Goal: Use online tool/utility: Utilize a website feature to perform a specific function

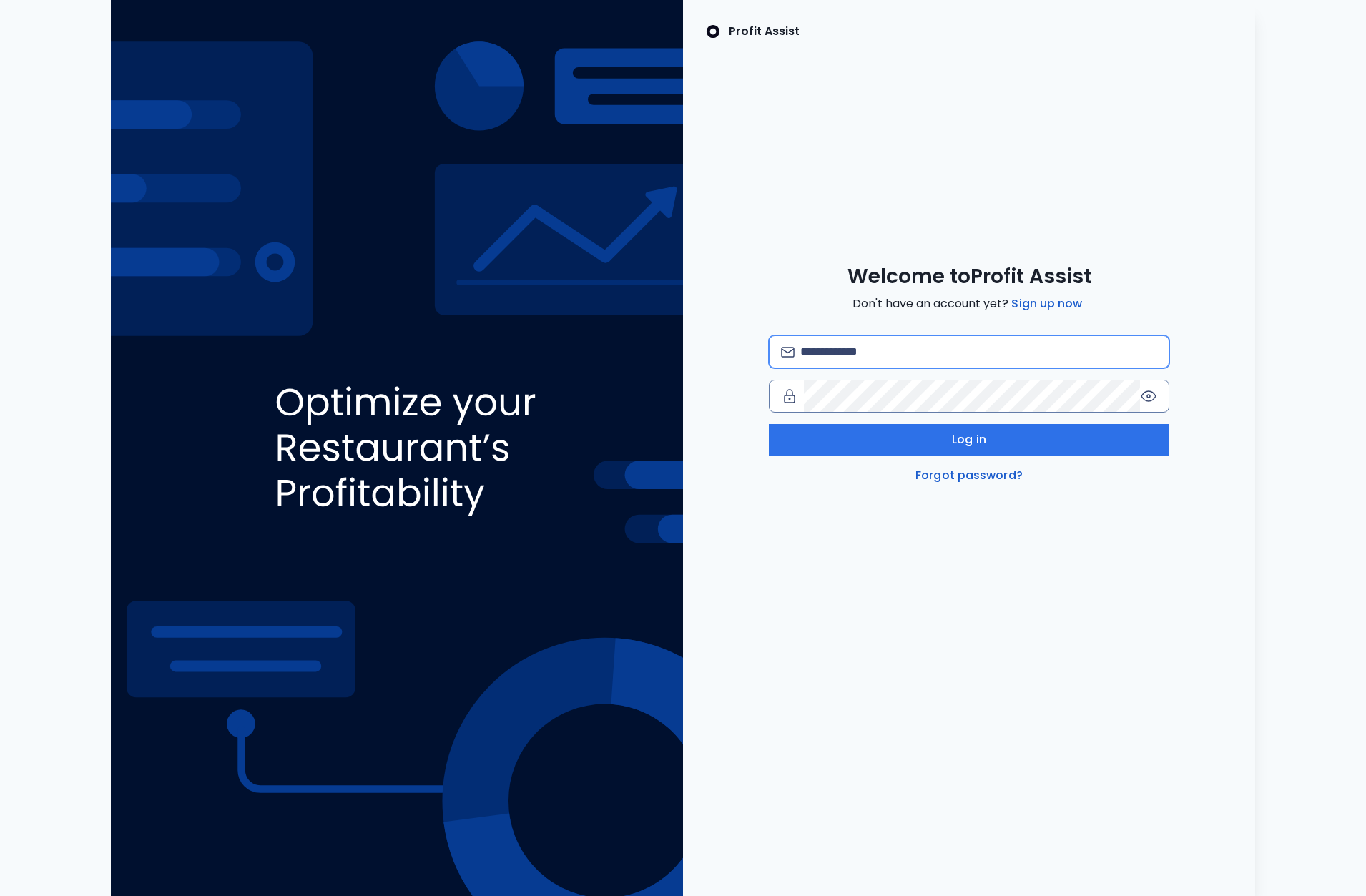
click at [821, 349] on input "email" at bounding box center [978, 351] width 357 height 31
type input "**********"
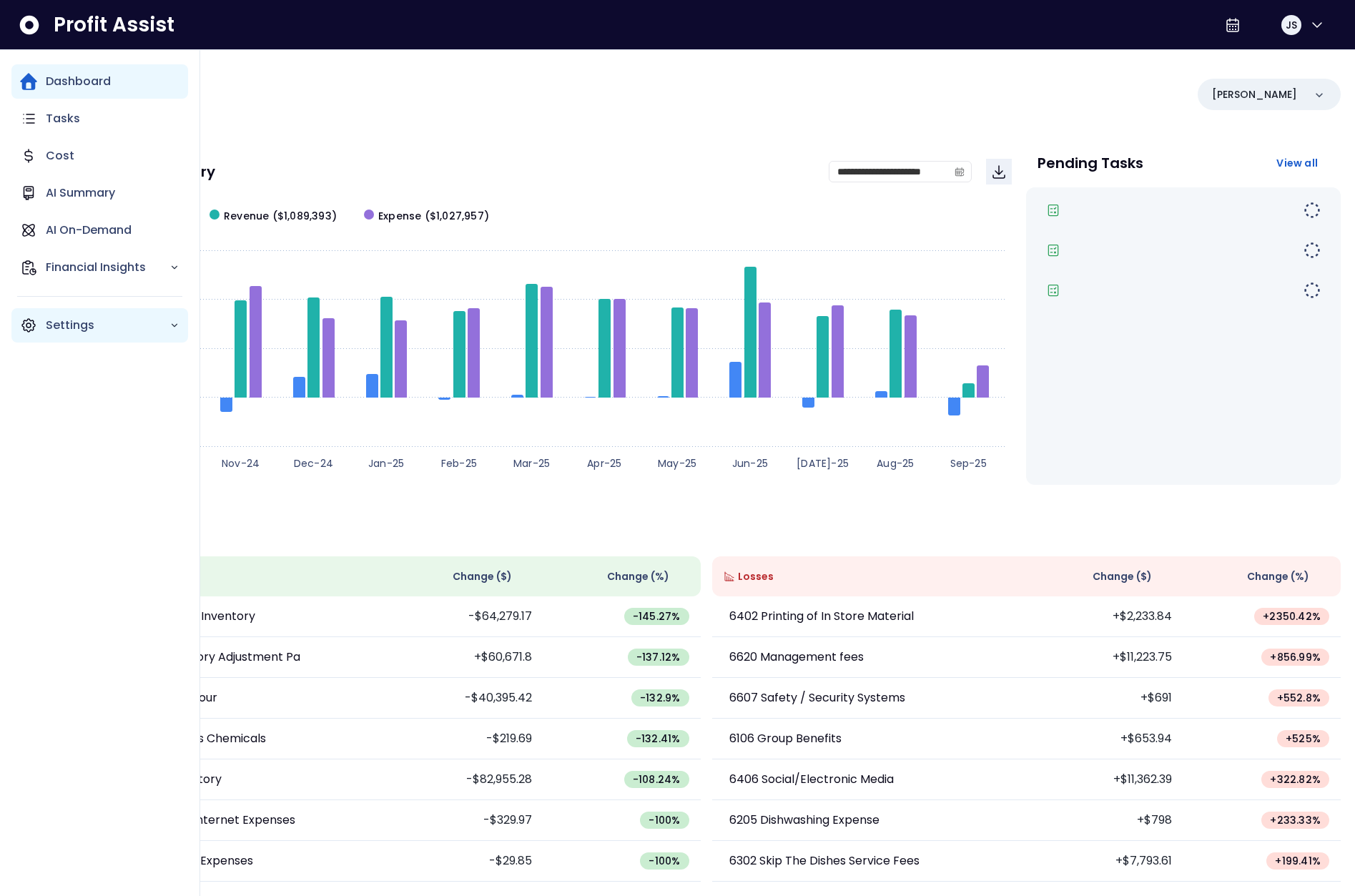
click at [30, 327] on icon "Main navigation" at bounding box center [29, 325] width 4 height 4
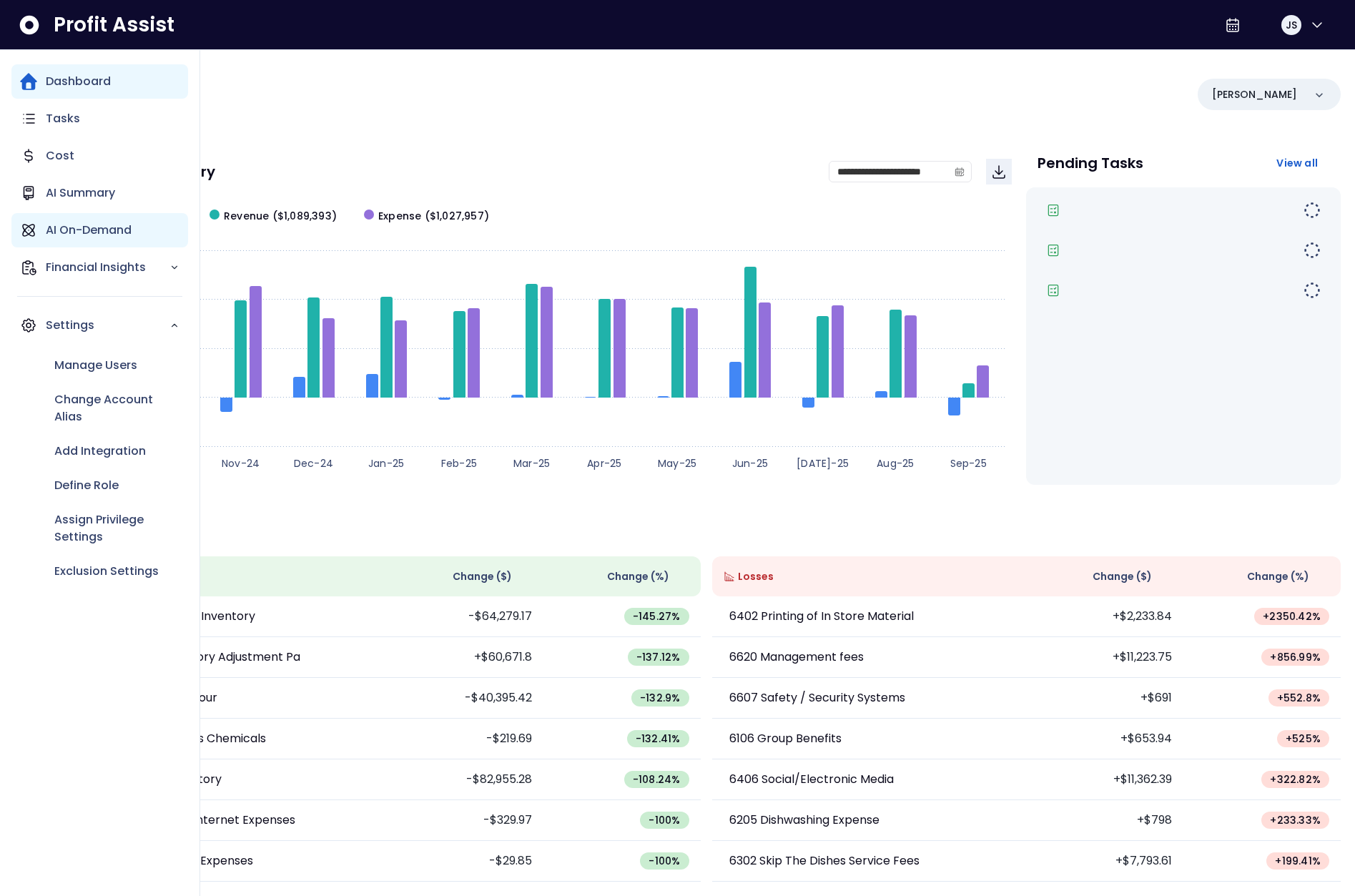
click at [88, 236] on p "AI On-Demand" at bounding box center [88, 230] width 86 height 17
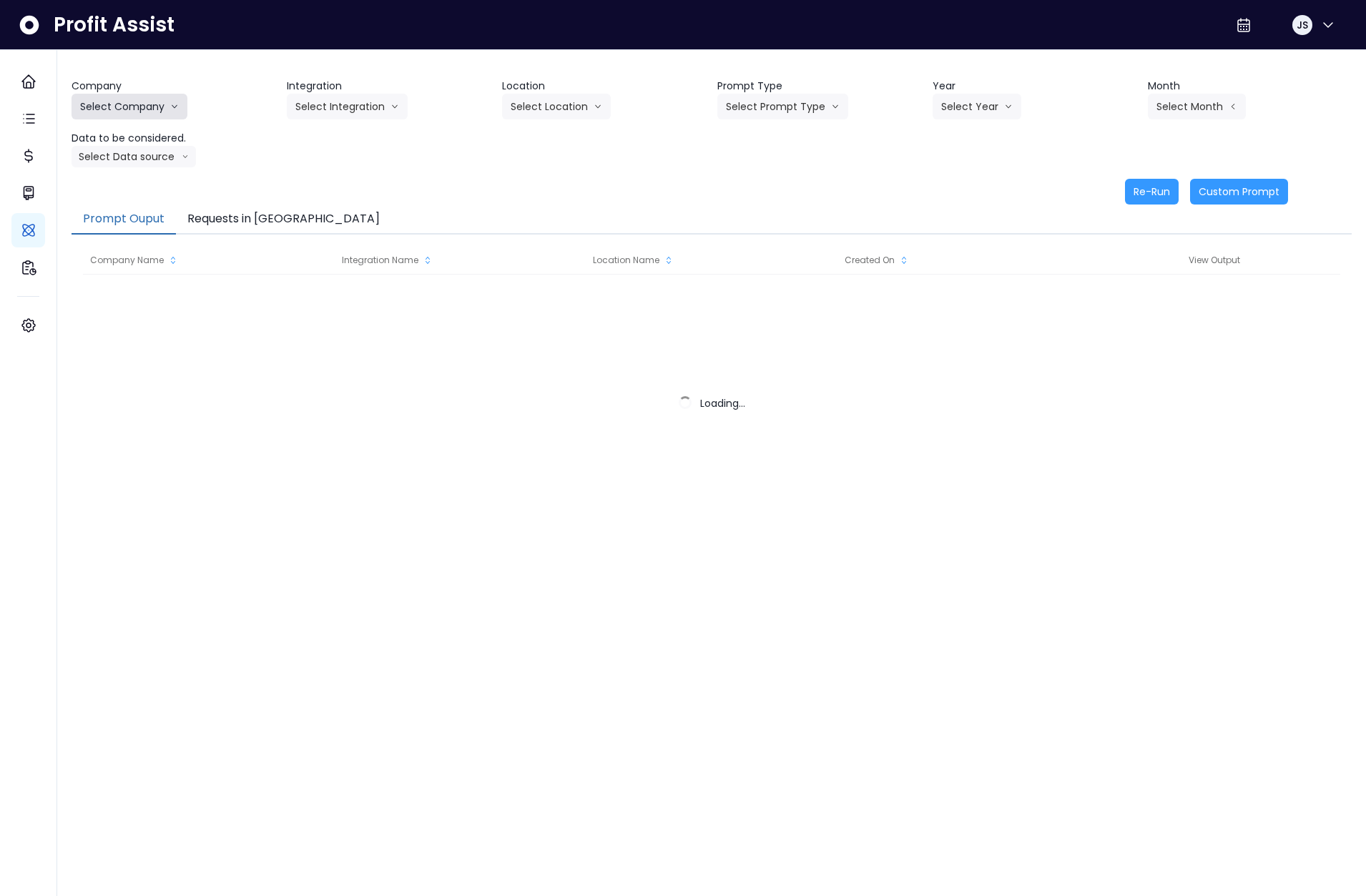
click at [151, 106] on button "Select Company" at bounding box center [130, 106] width 116 height 26
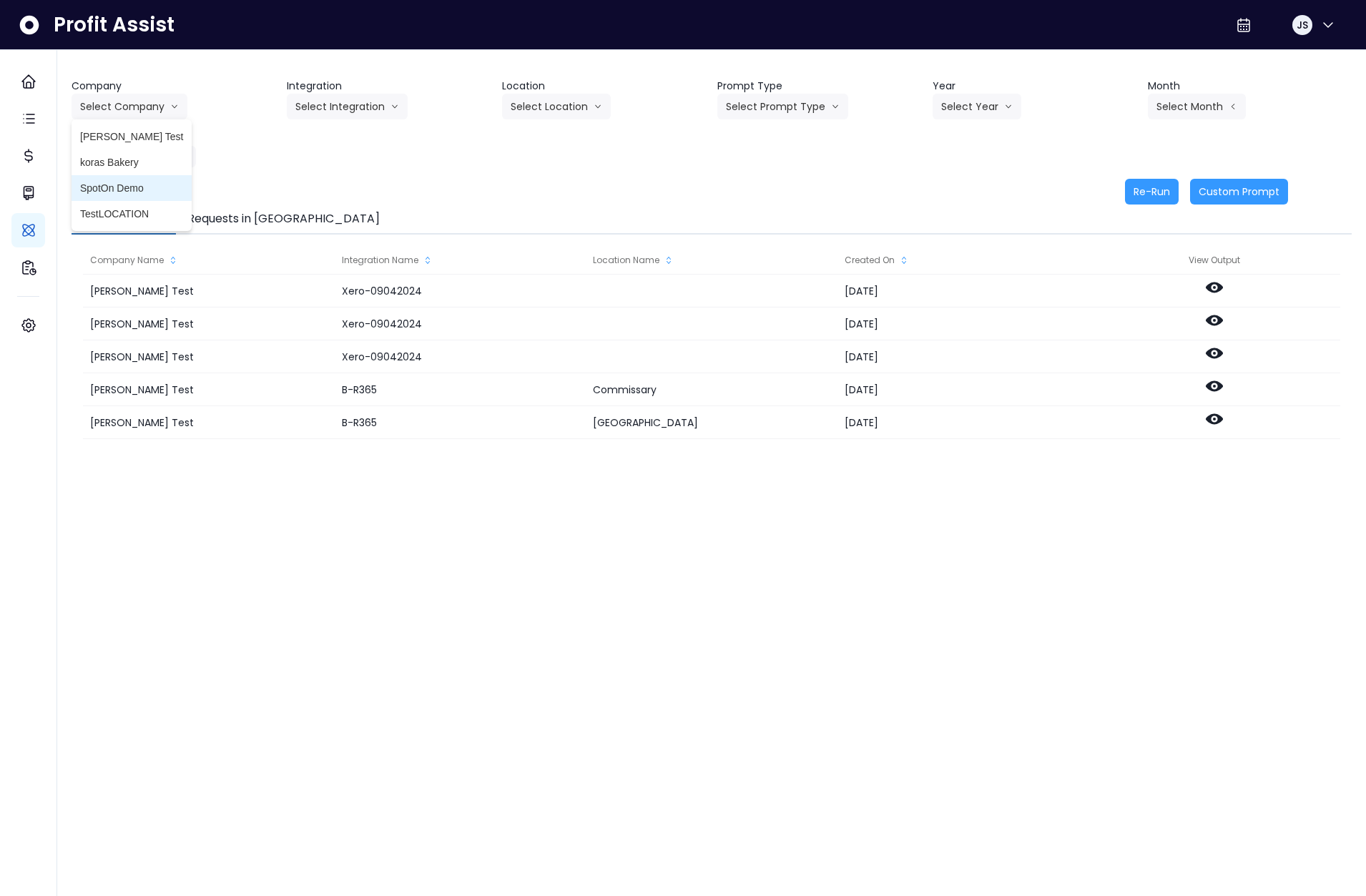
click at [132, 179] on li "SpotOn Demo" at bounding box center [132, 188] width 120 height 26
click at [357, 106] on button "Select Integration" at bounding box center [347, 106] width 121 height 26
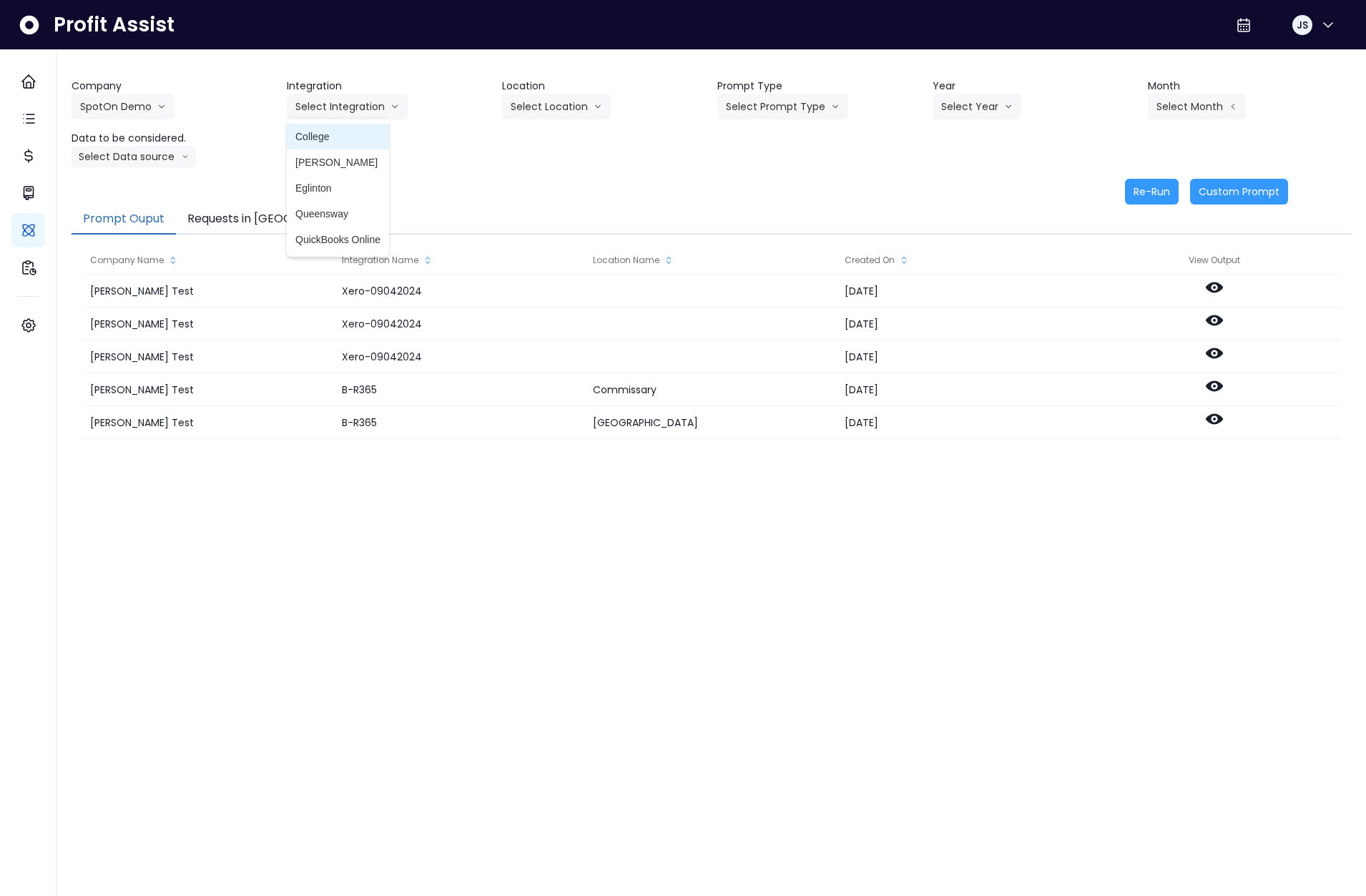
click at [331, 139] on span "College" at bounding box center [338, 137] width 85 height 14
click at [554, 101] on button "Select Location" at bounding box center [556, 106] width 109 height 26
click at [541, 140] on span "All Locations" at bounding box center [539, 137] width 56 height 14
click at [758, 103] on button "Select Prompt Type" at bounding box center [782, 106] width 131 height 26
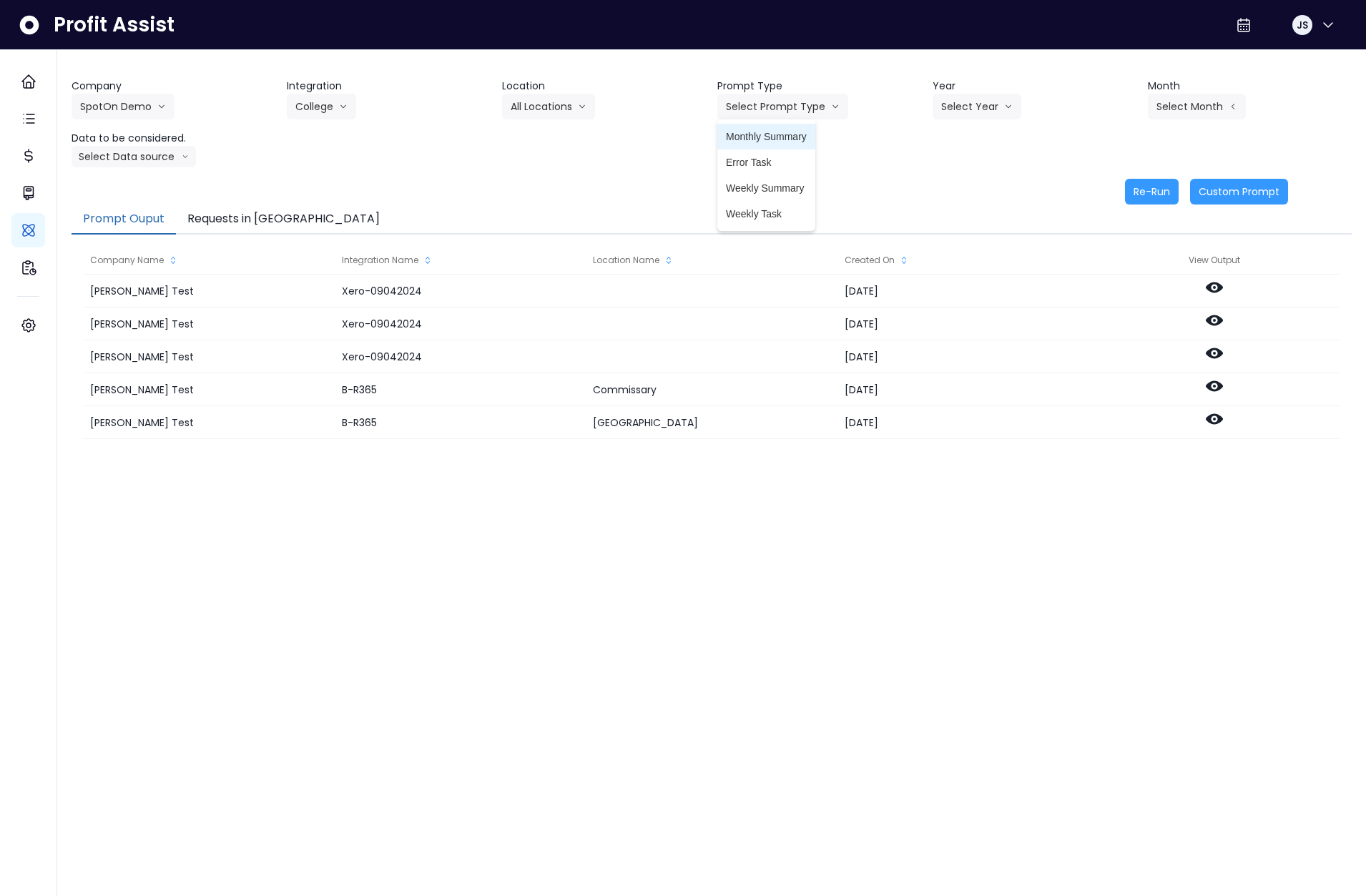
click at [776, 140] on span "Monthly Summary" at bounding box center [766, 137] width 81 height 14
click at [960, 101] on button "Select Year" at bounding box center [977, 106] width 89 height 26
click at [962, 182] on span "2025" at bounding box center [952, 188] width 22 height 14
click at [1179, 107] on button "Select Month" at bounding box center [1197, 106] width 98 height 26
click at [1112, 320] on span "Sept" at bounding box center [1125, 317] width 28 height 14
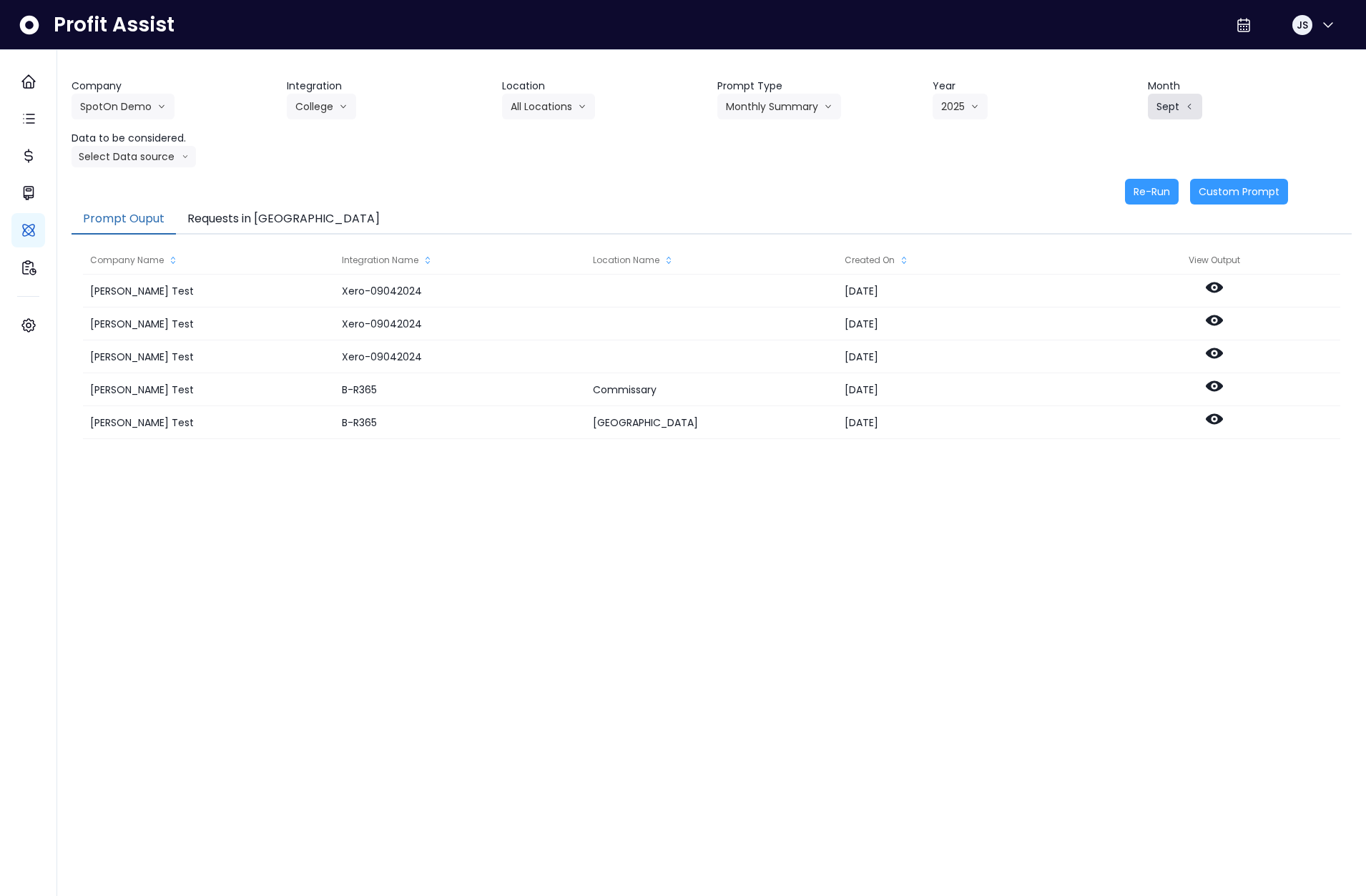
click at [1176, 103] on button "Sept" at bounding box center [1175, 106] width 54 height 26
click at [1117, 289] on span "Aug" at bounding box center [1125, 291] width 28 height 14
click at [137, 162] on button "Select Data source" at bounding box center [134, 157] width 124 height 22
click at [135, 208] on span "Location Analysis" at bounding box center [127, 210] width 95 height 14
click at [1163, 188] on button "Re-Run" at bounding box center [1152, 192] width 54 height 26
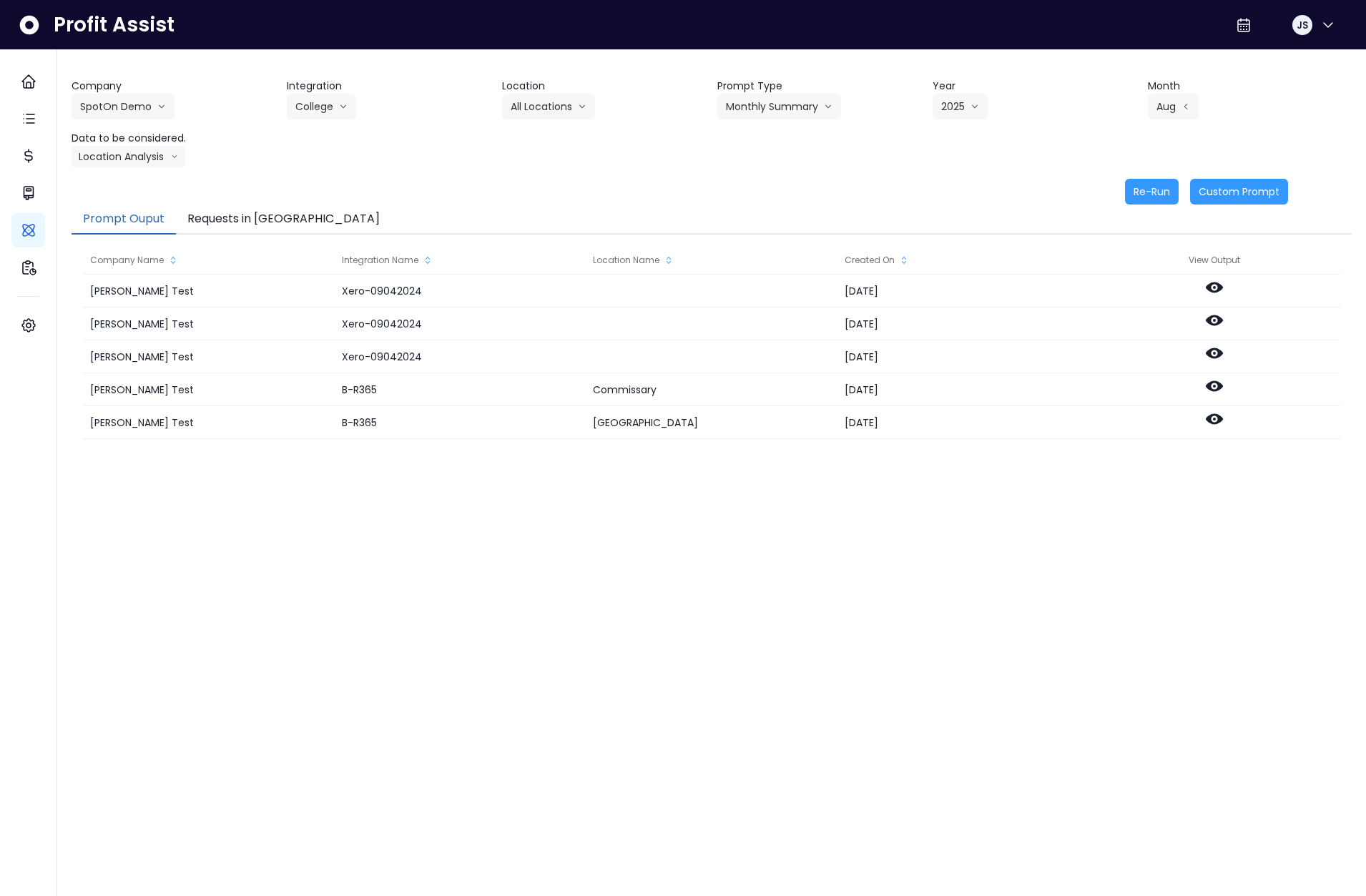
click at [218, 213] on button "Requests in [GEOGRAPHIC_DATA]" at bounding box center [284, 220] width 216 height 30
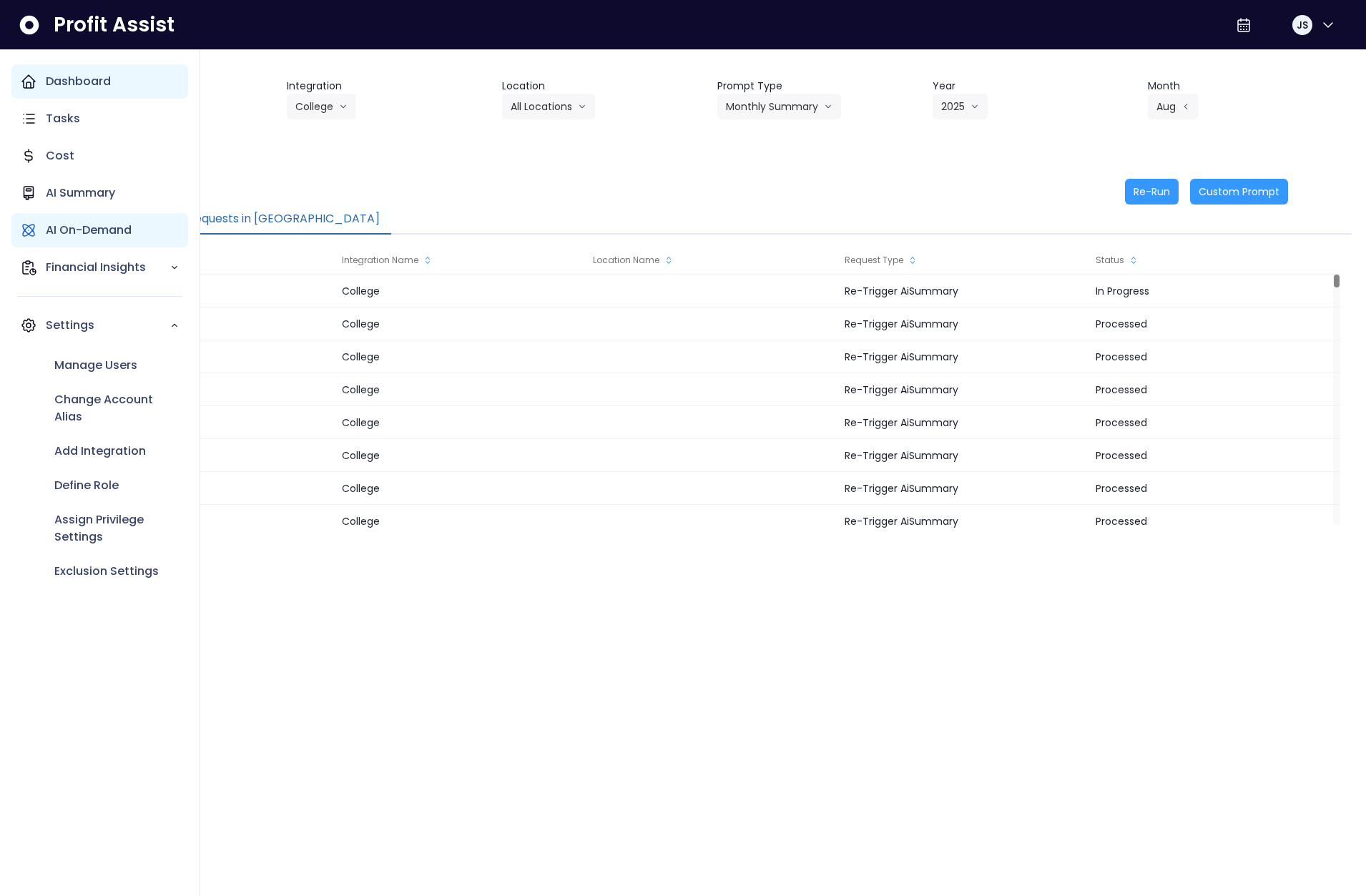
click at [27, 82] on icon "Main navigation" at bounding box center [29, 82] width 13 height 13
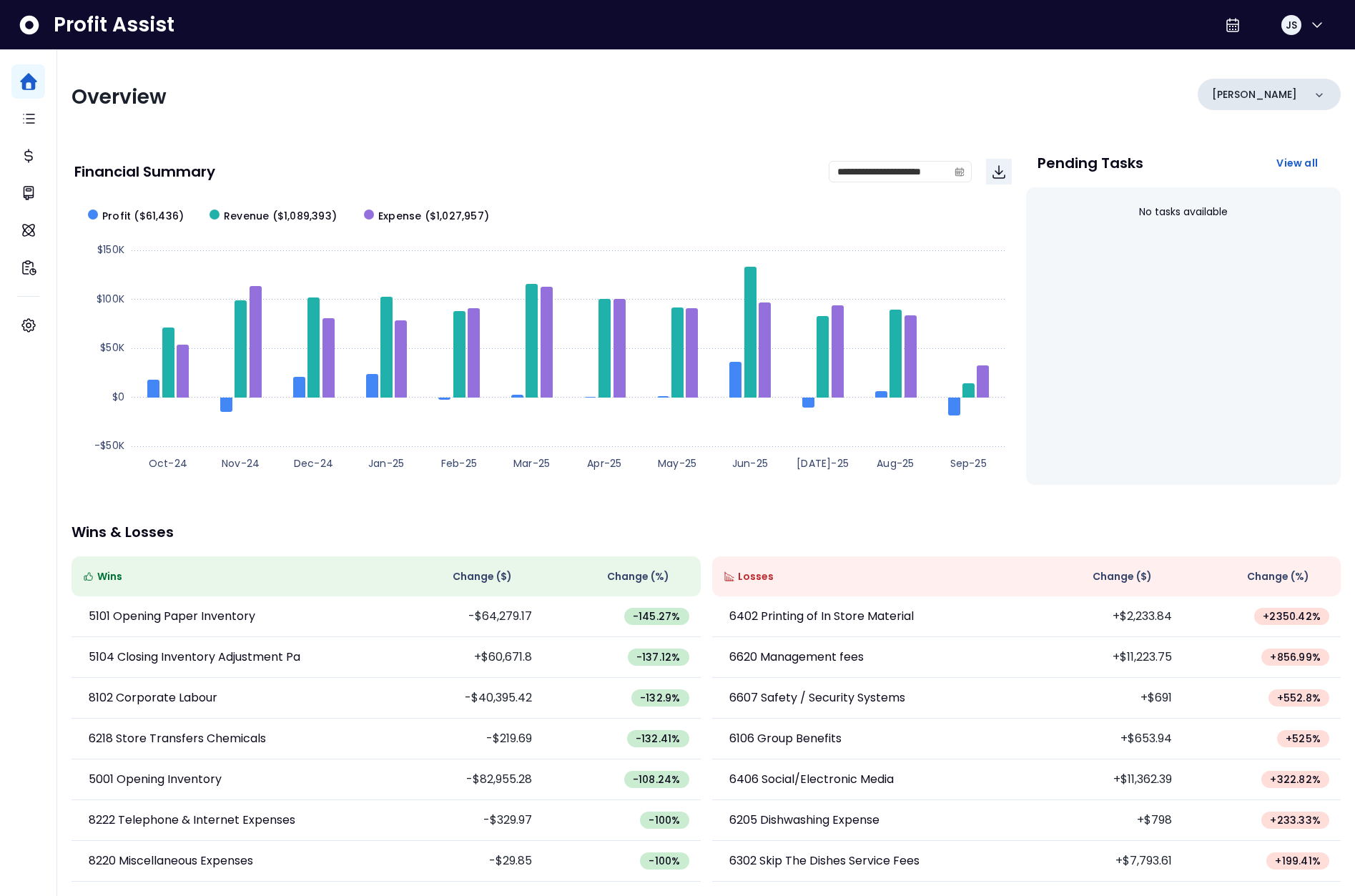
click at [1227, 105] on div "[PERSON_NAME]" at bounding box center [1270, 94] width 143 height 31
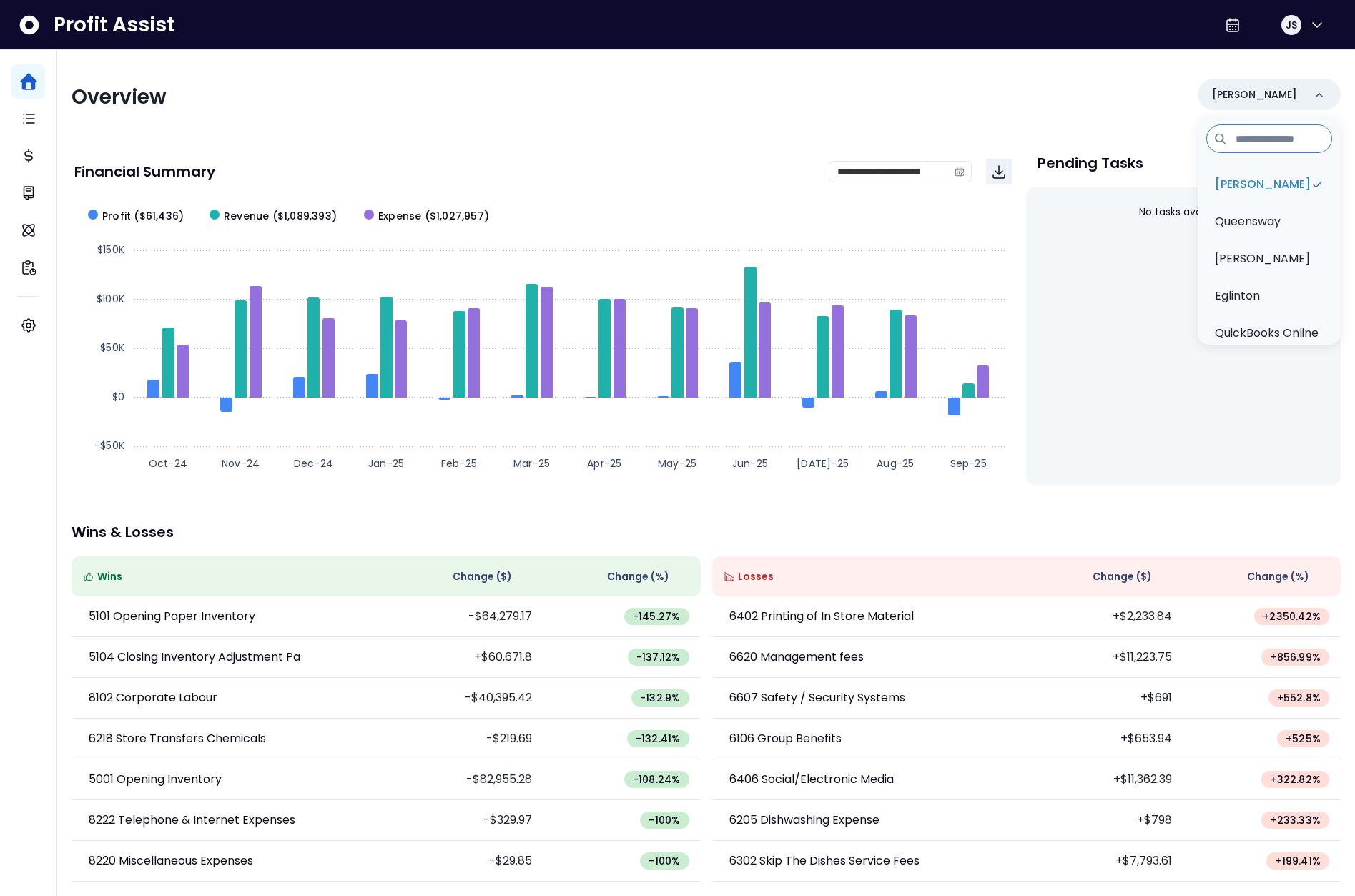
click at [1146, 105] on div "Overview Danforth Danforth Queensway Duncan Eglinton QuickBooks Online" at bounding box center [706, 97] width 1270 height 37
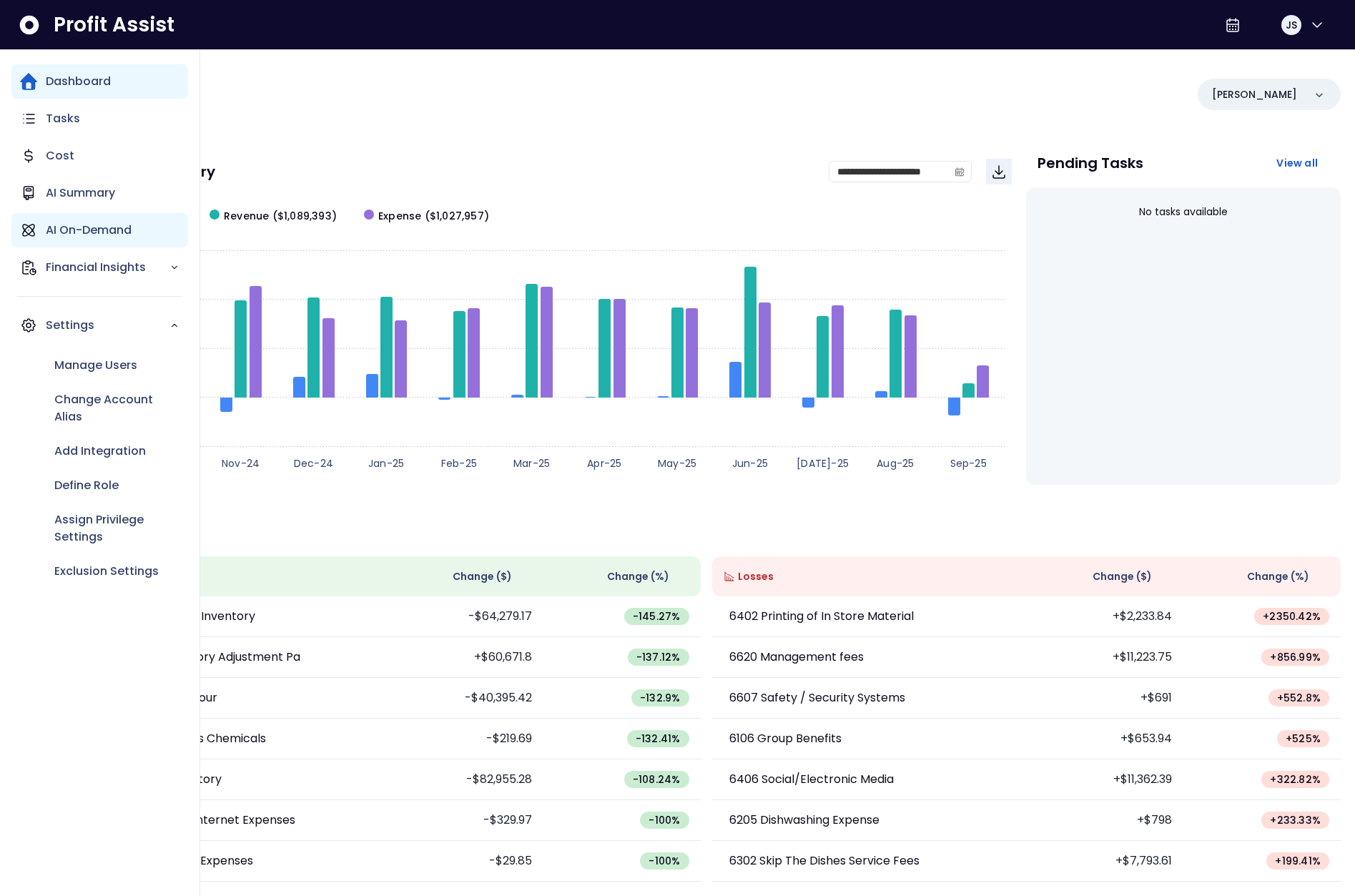
click at [89, 226] on p "AI On-Demand" at bounding box center [88, 230] width 86 height 17
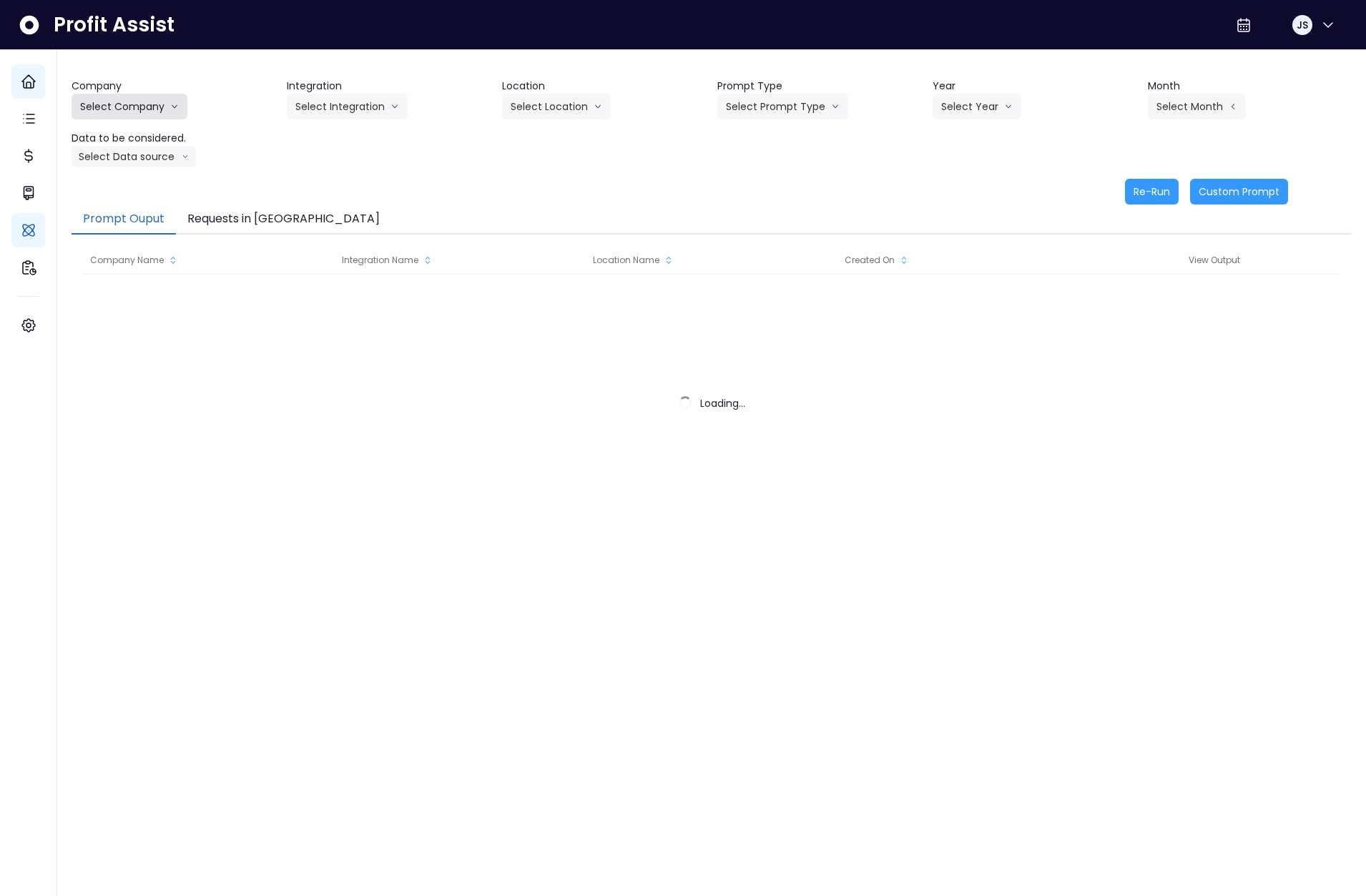
click at [150, 111] on button "Select Company" at bounding box center [130, 106] width 116 height 26
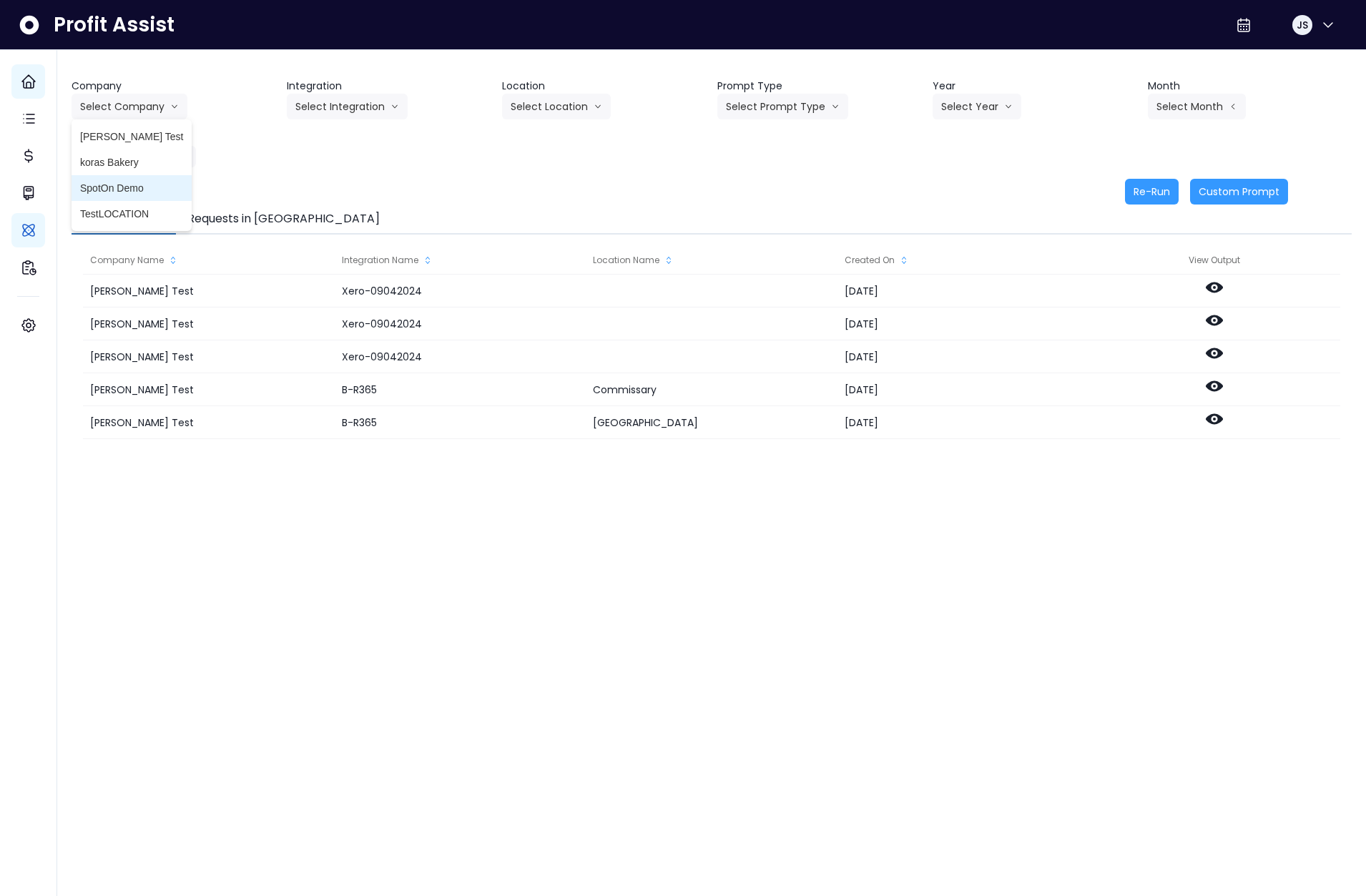
click at [124, 190] on span "SpotOn Demo" at bounding box center [132, 188] width 103 height 14
click at [344, 106] on button "Select Integration" at bounding box center [347, 106] width 121 height 26
click at [329, 158] on span "[PERSON_NAME]" at bounding box center [338, 163] width 85 height 14
click at [530, 104] on button "Select Location" at bounding box center [556, 106] width 109 height 26
click at [533, 139] on span "All Locations" at bounding box center [539, 137] width 56 height 14
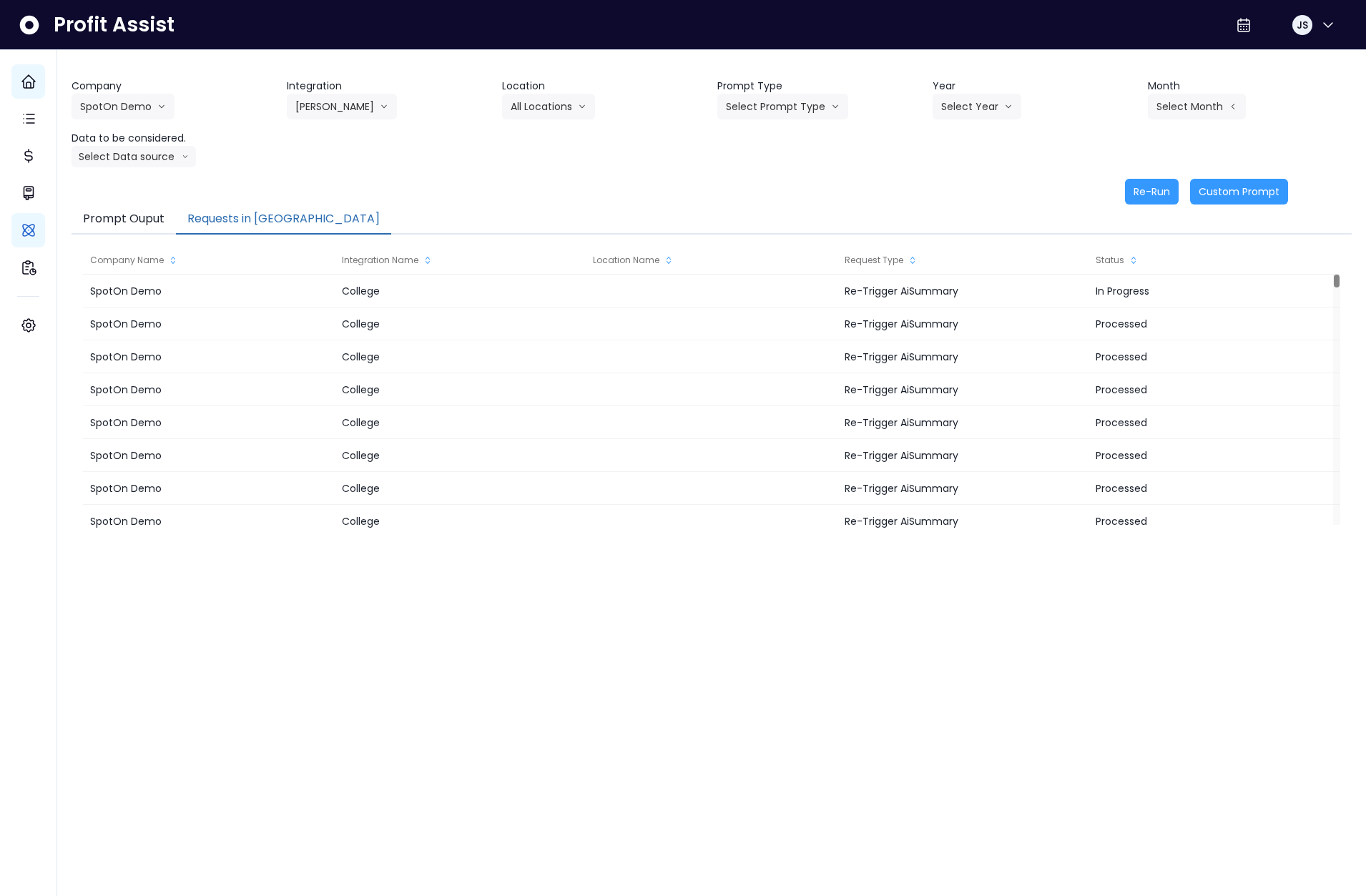
click at [245, 216] on button "Requests in [GEOGRAPHIC_DATA]" at bounding box center [284, 220] width 216 height 30
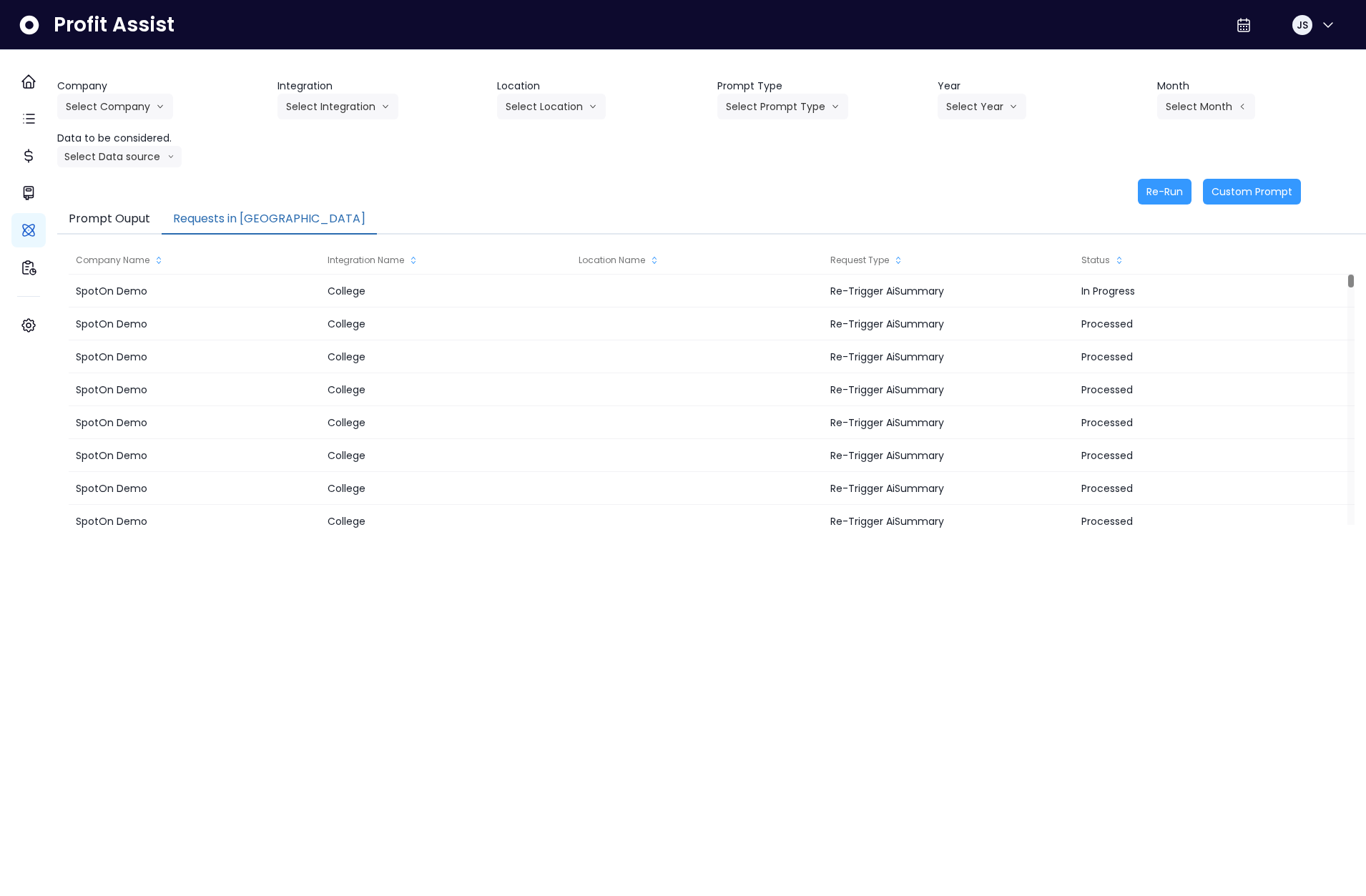
click at [245, 221] on button "Requests in [GEOGRAPHIC_DATA]" at bounding box center [269, 220] width 216 height 30
click at [114, 98] on button "Select Company" at bounding box center [115, 106] width 116 height 26
click at [135, 189] on span "SpotOn Demo" at bounding box center [117, 188] width 103 height 14
click at [320, 111] on button "Select Integration" at bounding box center [338, 106] width 121 height 26
click at [329, 140] on span "College" at bounding box center [328, 137] width 85 height 14
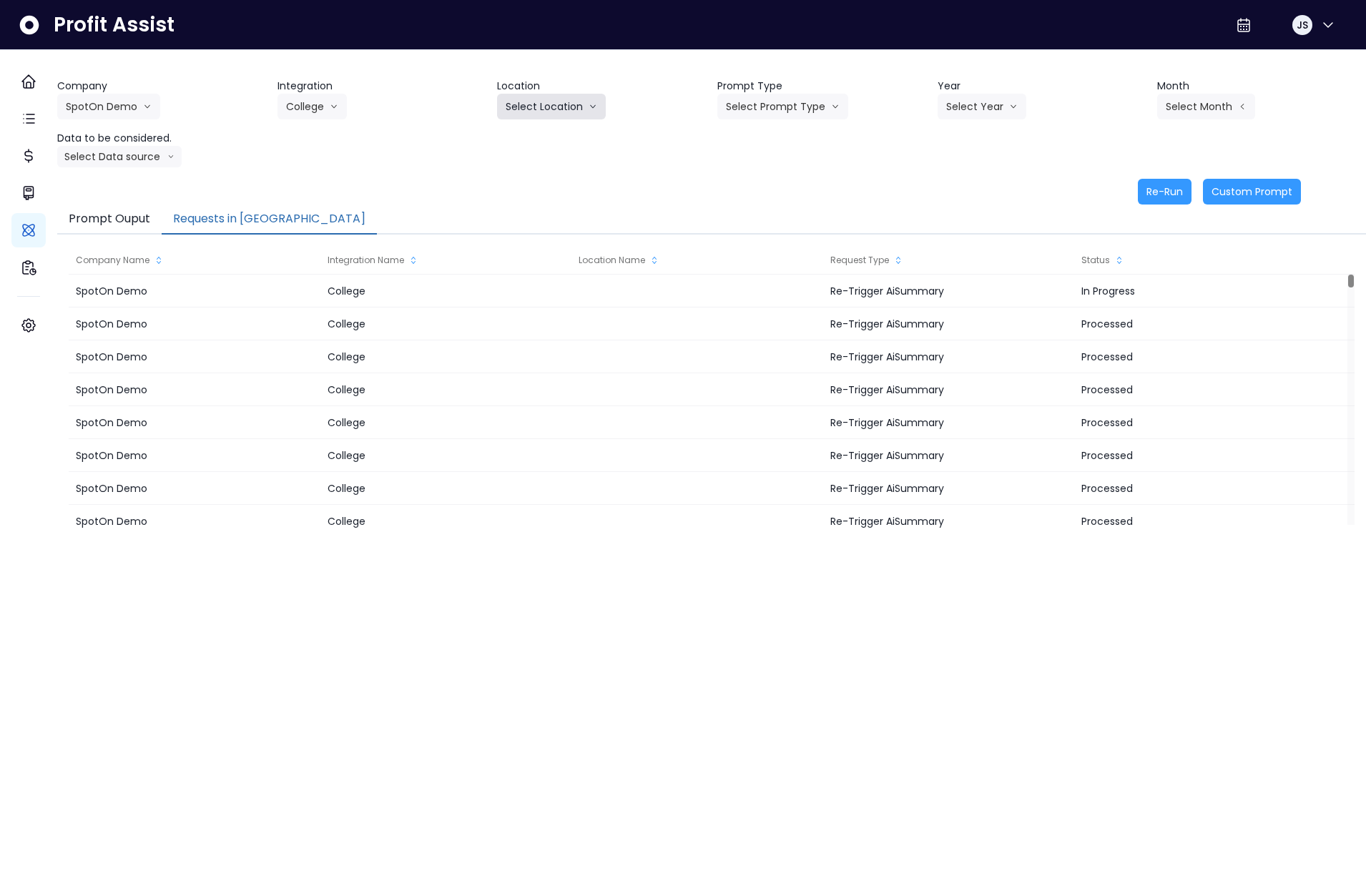
click at [576, 104] on button "Select Location" at bounding box center [551, 106] width 109 height 26
click at [562, 133] on span "All Locations" at bounding box center [534, 137] width 56 height 14
click at [780, 106] on button "Select Prompt Type" at bounding box center [782, 106] width 131 height 26
click at [777, 140] on span "Monthly Summary" at bounding box center [766, 137] width 81 height 14
click at [956, 115] on button "Select Year" at bounding box center [982, 106] width 89 height 26
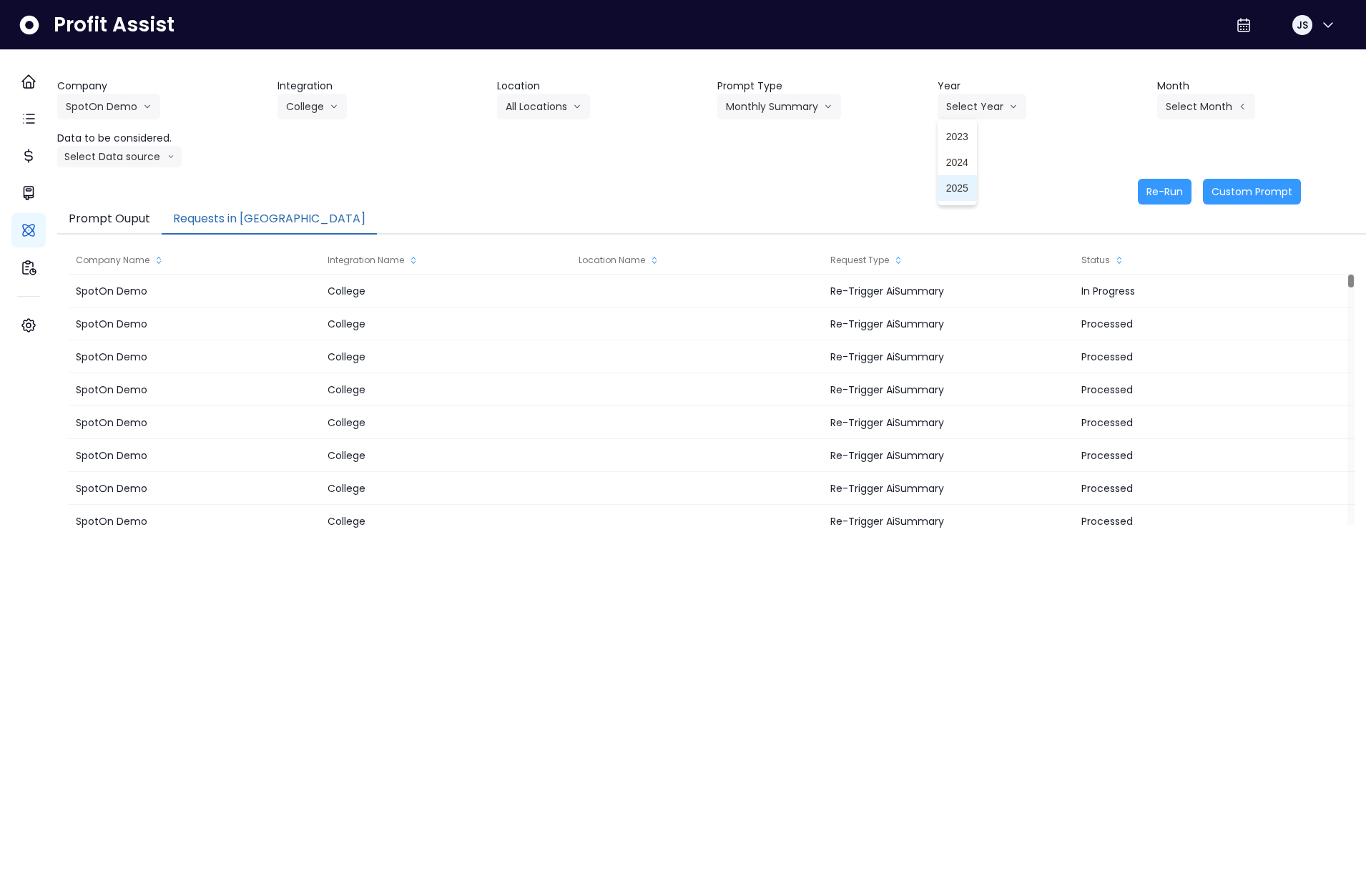
click at [959, 192] on span "2025" at bounding box center [957, 188] width 22 height 14
click at [1174, 105] on button "Select Month" at bounding box center [1205, 106] width 98 height 26
click at [1123, 290] on span "Aug" at bounding box center [1134, 291] width 28 height 14
click at [178, 155] on button "Select Data source" at bounding box center [119, 157] width 124 height 22
click at [161, 184] on span "Comparison overtime" at bounding box center [113, 184] width 95 height 14
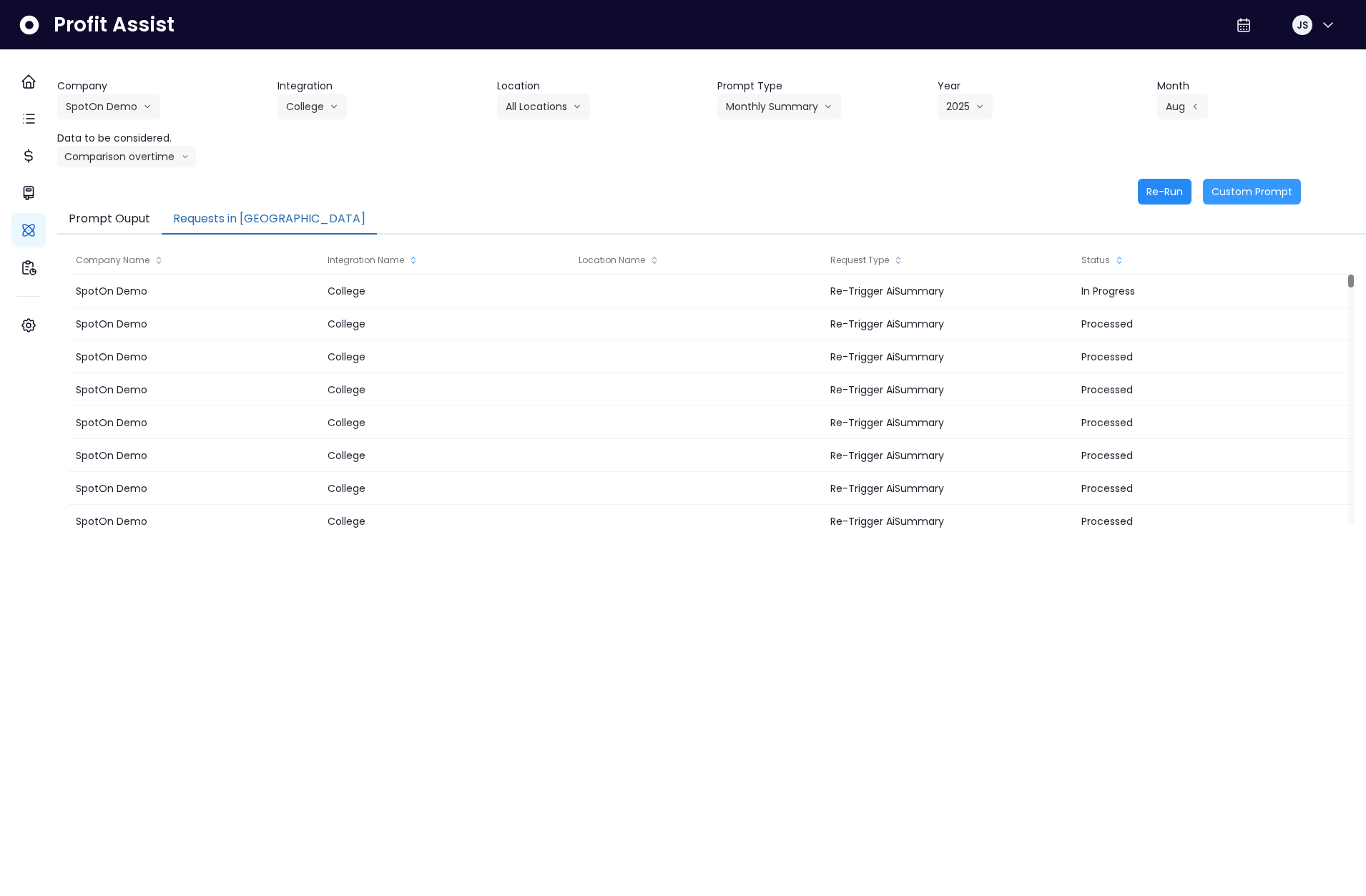
click at [1157, 190] on button "Re-Run" at bounding box center [1165, 192] width 54 height 26
click at [142, 160] on button "Comparison overtime" at bounding box center [127, 157] width 139 height 22
click at [190, 121] on div "Company SpotOn Demo Hardik Test koras Bakery SpotOn Demo TestLOCATION Integrati…" at bounding box center [711, 123] width 1309 height 89
click at [315, 110] on button "College" at bounding box center [313, 106] width 69 height 26
click at [318, 154] on li "[PERSON_NAME]" at bounding box center [328, 163] width 102 height 26
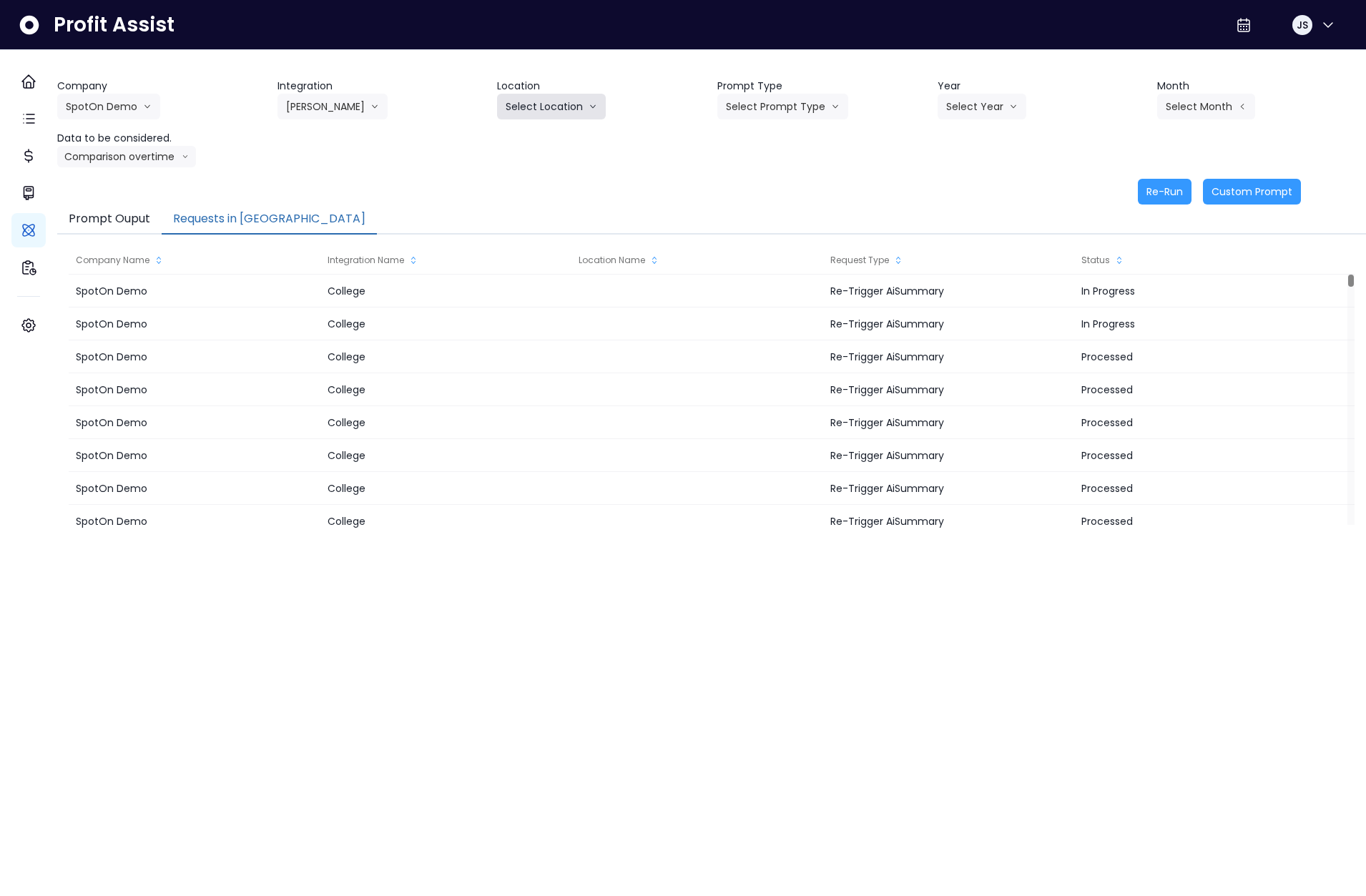
click at [551, 101] on button "Select Location" at bounding box center [551, 106] width 109 height 26
click at [550, 135] on span "All Locations" at bounding box center [534, 137] width 56 height 14
click at [843, 93] on div "Select Prompt Type Monthly Summary Error Task Weekly Summary Weekly Task" at bounding box center [782, 106] width 131 height 26
click at [804, 100] on button "Select Prompt Type" at bounding box center [782, 106] width 131 height 26
click at [778, 144] on li "Monthly Summary" at bounding box center [765, 137] width 98 height 26
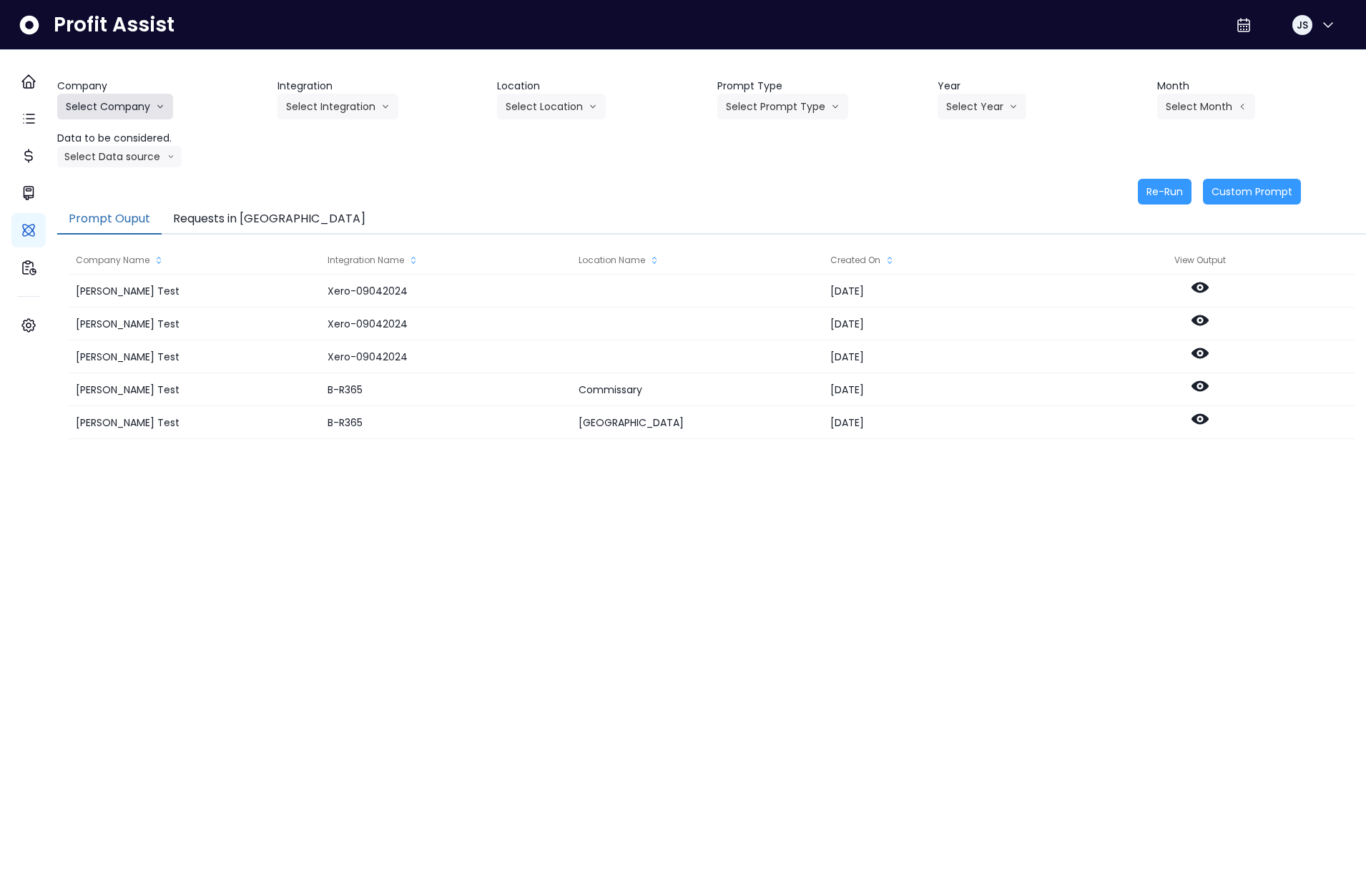
click at [153, 97] on button "Select Company" at bounding box center [115, 106] width 116 height 26
click at [127, 184] on span "SpotOn Demo" at bounding box center [117, 188] width 103 height 14
click at [334, 101] on button "Select Integration" at bounding box center [338, 106] width 121 height 26
click at [332, 144] on li "College" at bounding box center [328, 137] width 102 height 26
click at [557, 111] on button "Select Location" at bounding box center [551, 106] width 109 height 26
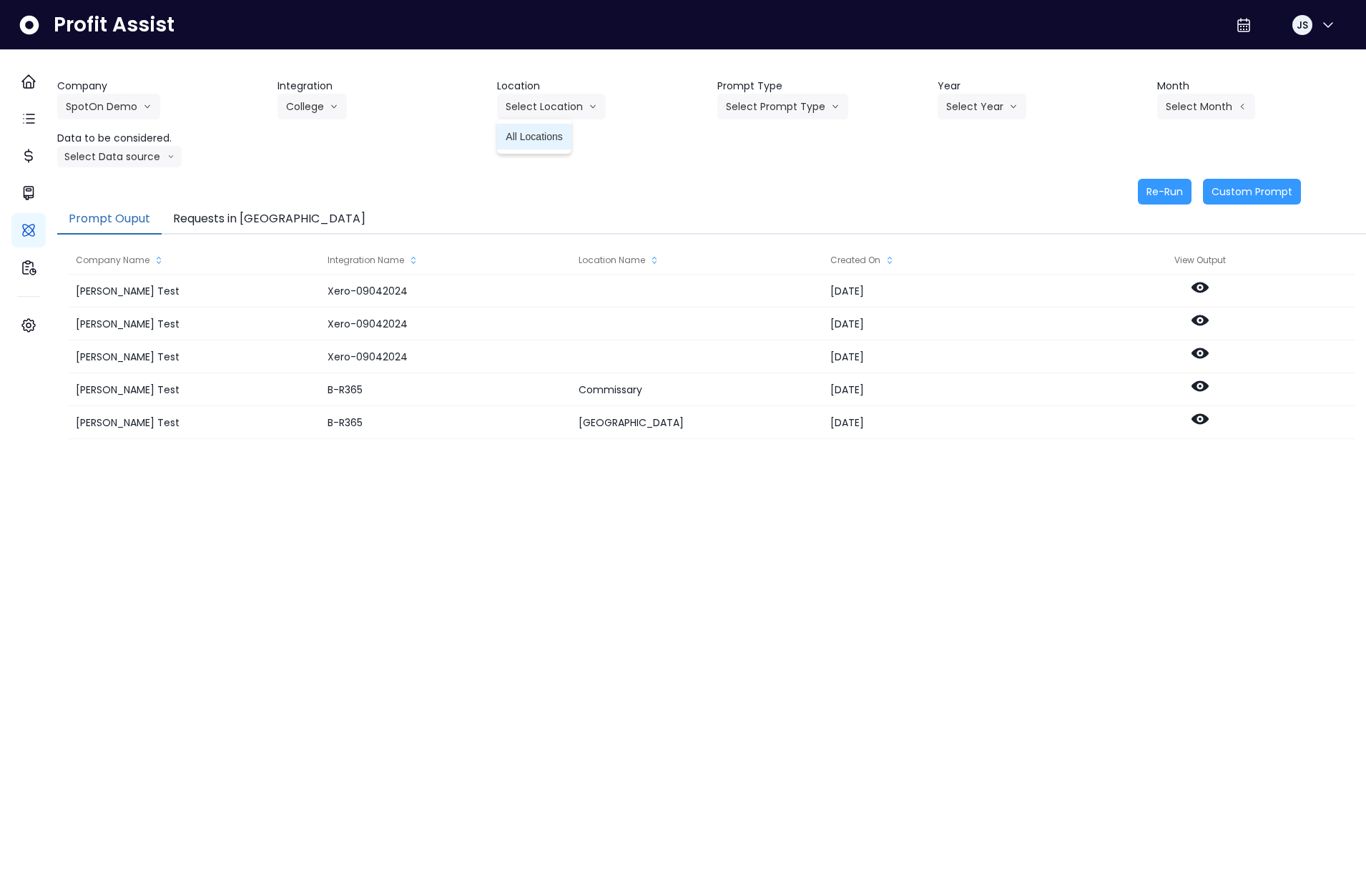
click at [556, 132] on span "All Locations" at bounding box center [534, 137] width 56 height 14
click at [773, 104] on button "Select Prompt Type" at bounding box center [782, 106] width 131 height 26
click at [780, 146] on li "Monthly Summary" at bounding box center [765, 137] width 98 height 26
click at [976, 106] on button "Select Year" at bounding box center [982, 106] width 89 height 26
click at [956, 187] on span "2025" at bounding box center [957, 188] width 22 height 14
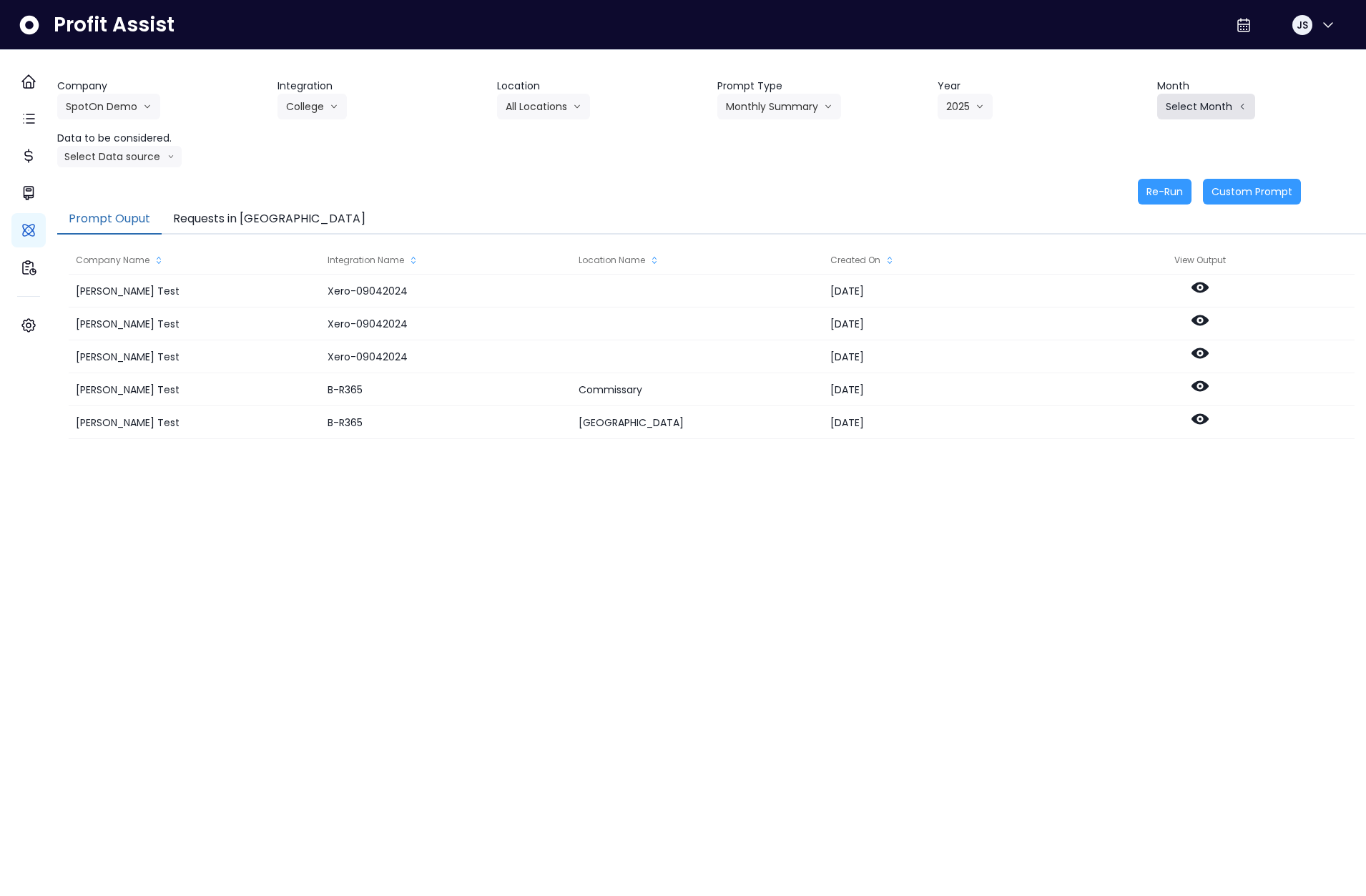
click at [1192, 101] on button "Select Month" at bounding box center [1205, 106] width 98 height 26
click at [1121, 311] on span "Sept" at bounding box center [1134, 317] width 28 height 14
click at [1166, 197] on button "Re-Run" at bounding box center [1165, 192] width 54 height 26
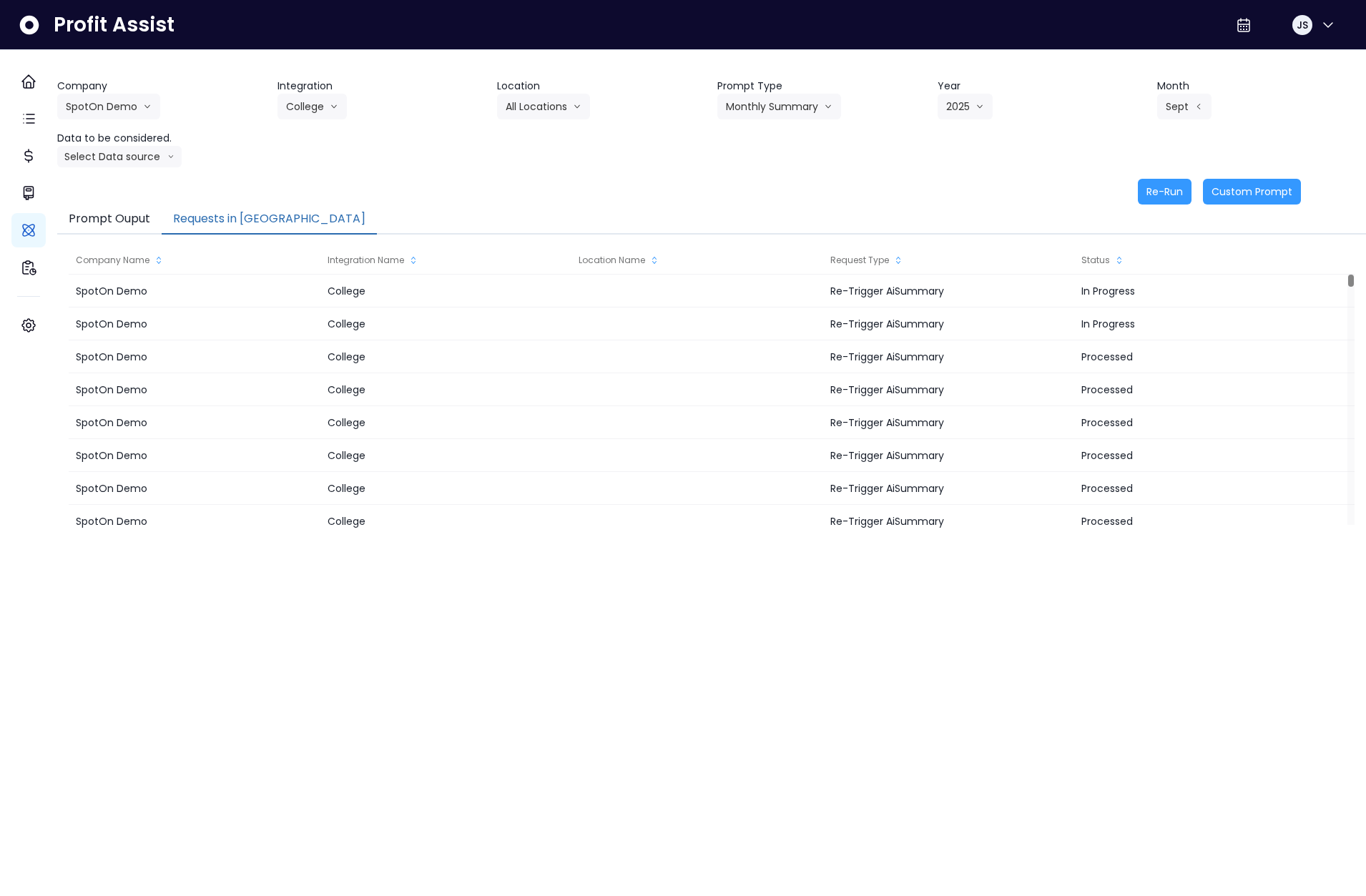
click at [224, 211] on button "Requests in [GEOGRAPHIC_DATA]" at bounding box center [269, 220] width 216 height 30
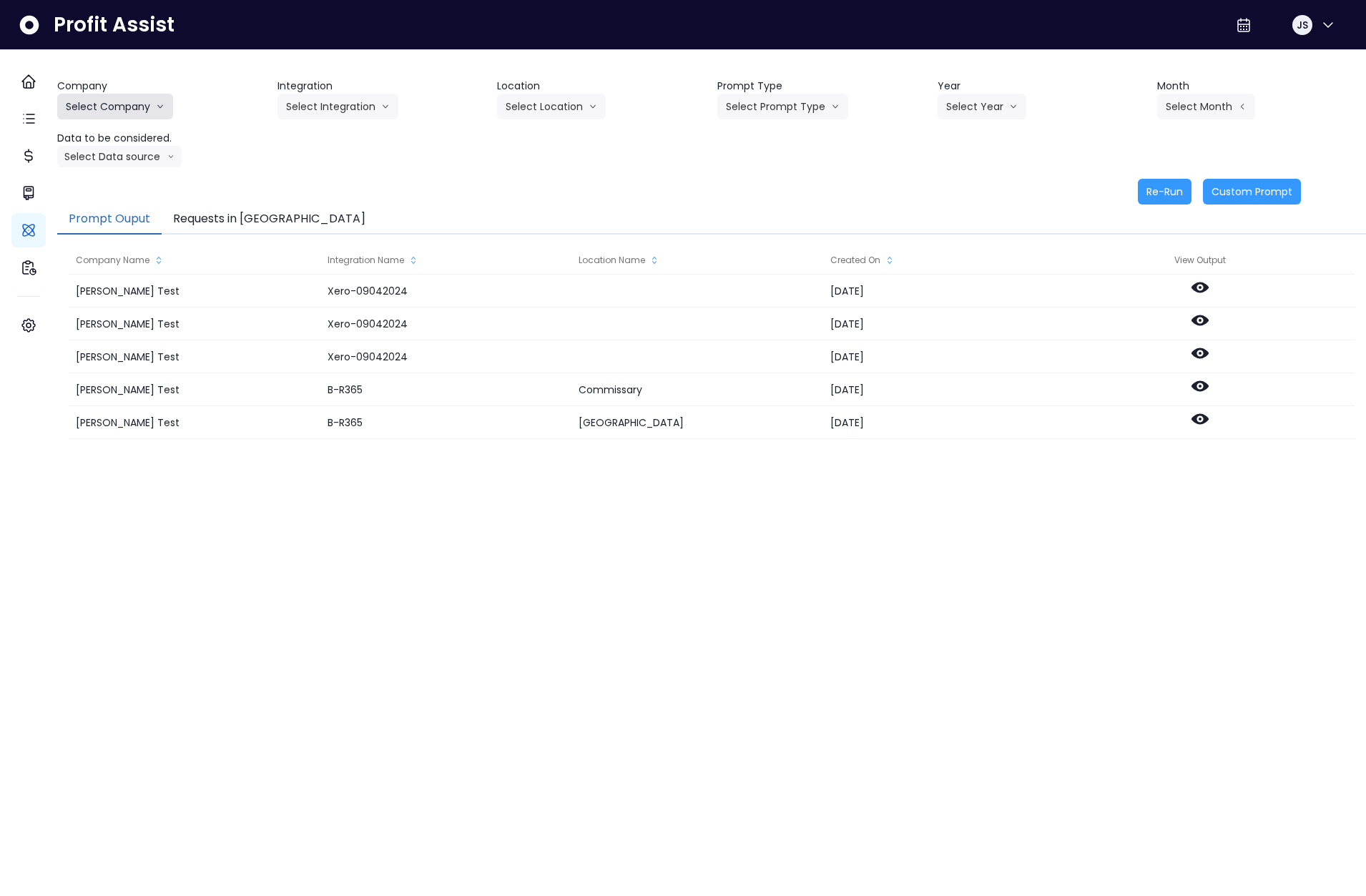
click at [158, 98] on button "Select Company" at bounding box center [115, 106] width 116 height 26
click at [124, 179] on li "SpotOn Demo" at bounding box center [117, 188] width 120 height 26
click at [355, 111] on button "Select Integration" at bounding box center [338, 106] width 121 height 26
click at [334, 140] on span "College" at bounding box center [328, 137] width 85 height 14
click at [522, 101] on button "Select Location" at bounding box center [551, 106] width 109 height 26
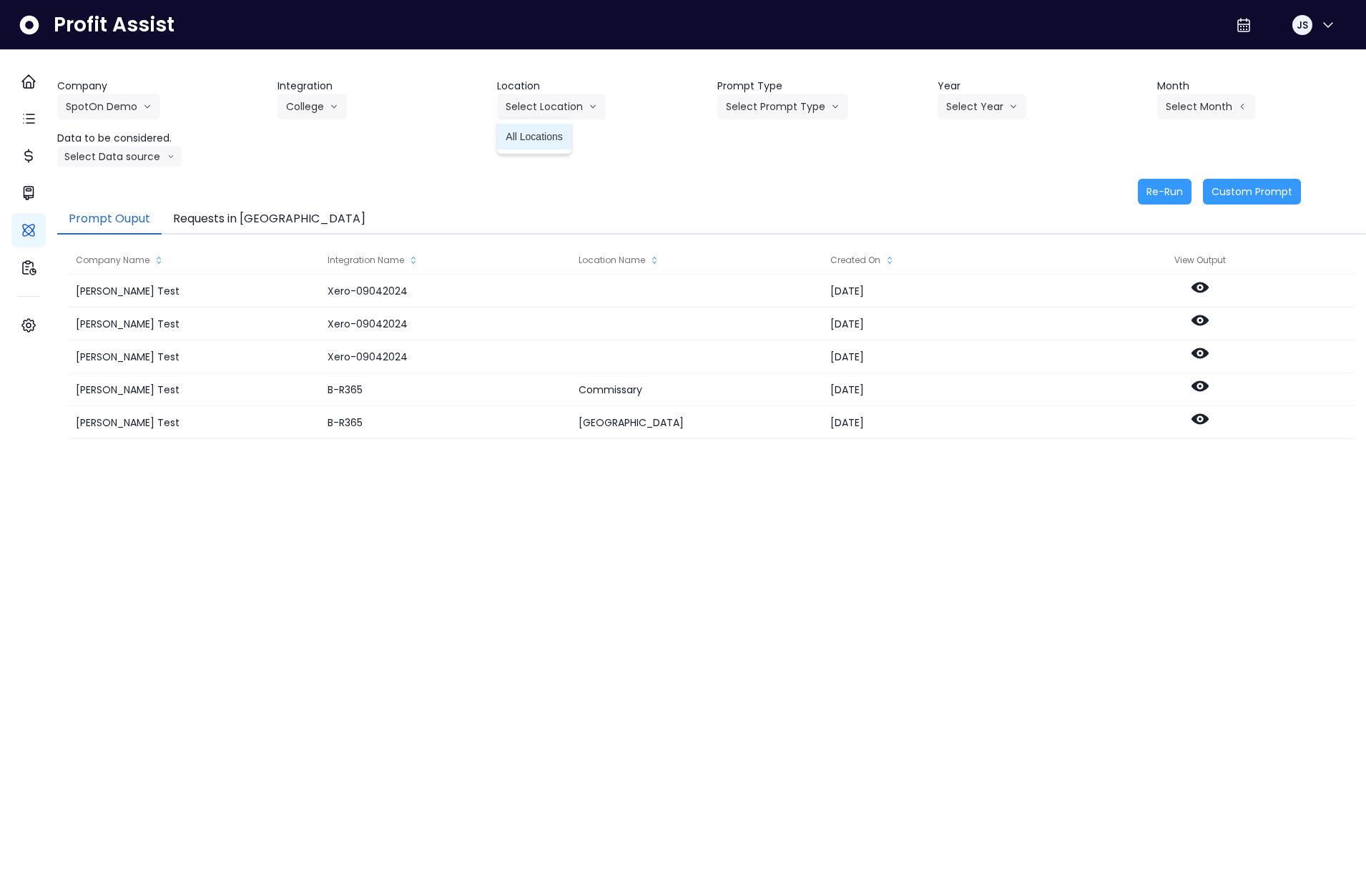
click at [530, 141] on span "All Locations" at bounding box center [534, 137] width 56 height 14
click at [802, 113] on button "Select Prompt Type" at bounding box center [782, 106] width 131 height 26
click at [773, 137] on span "Monthly Summary" at bounding box center [766, 137] width 81 height 14
click at [990, 104] on button "Select Year" at bounding box center [982, 106] width 89 height 26
click at [957, 184] on span "2025" at bounding box center [957, 188] width 22 height 14
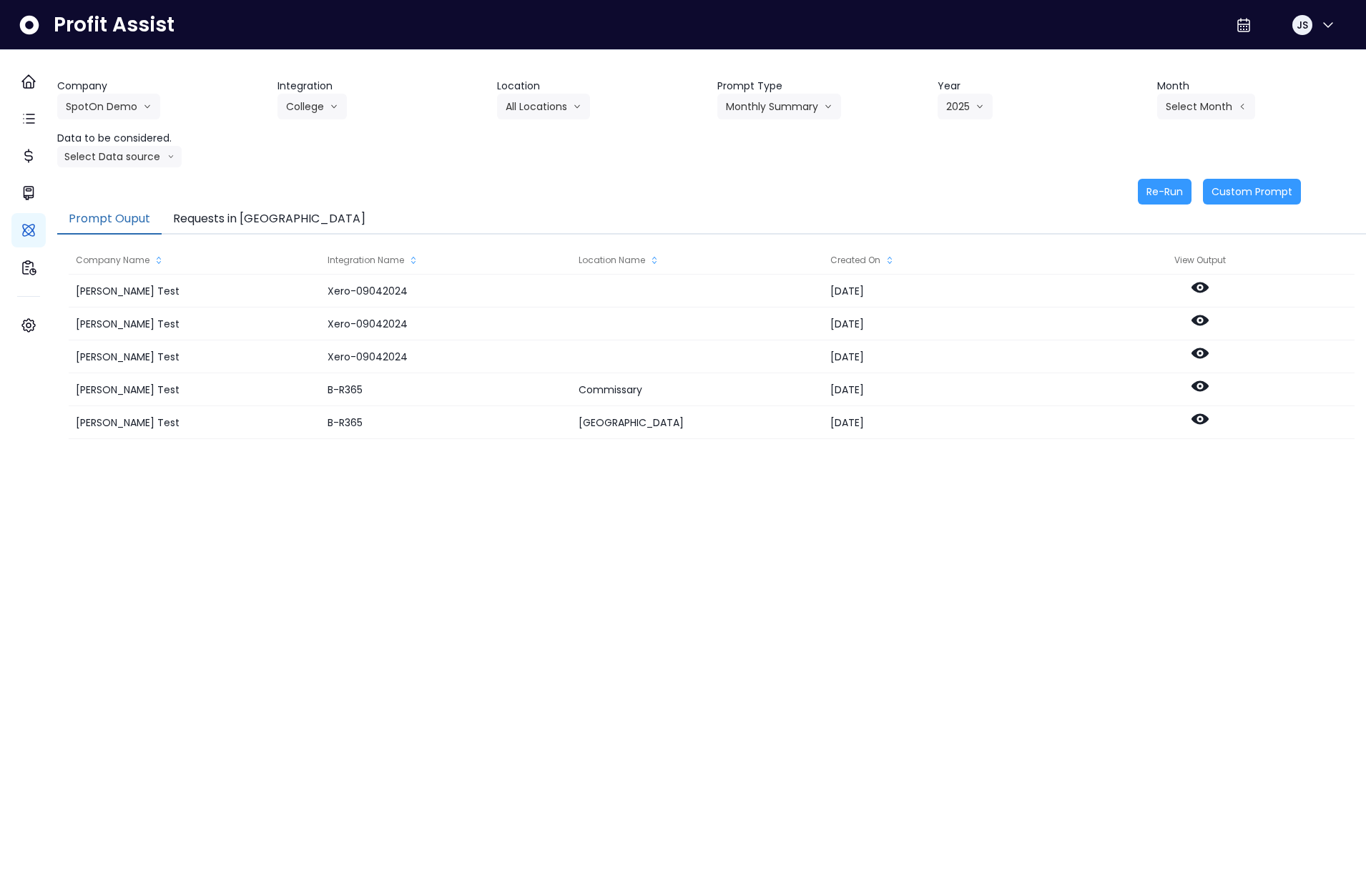
click at [1163, 92] on header "Month" at bounding box center [1261, 86] width 209 height 15
click at [1164, 96] on button "Select Month" at bounding box center [1205, 106] width 98 height 26
click at [1121, 213] on span "May" at bounding box center [1134, 214] width 28 height 14
click at [160, 161] on button "Select Data source" at bounding box center [119, 157] width 124 height 22
click at [152, 204] on span "Location Analysis" at bounding box center [113, 210] width 95 height 14
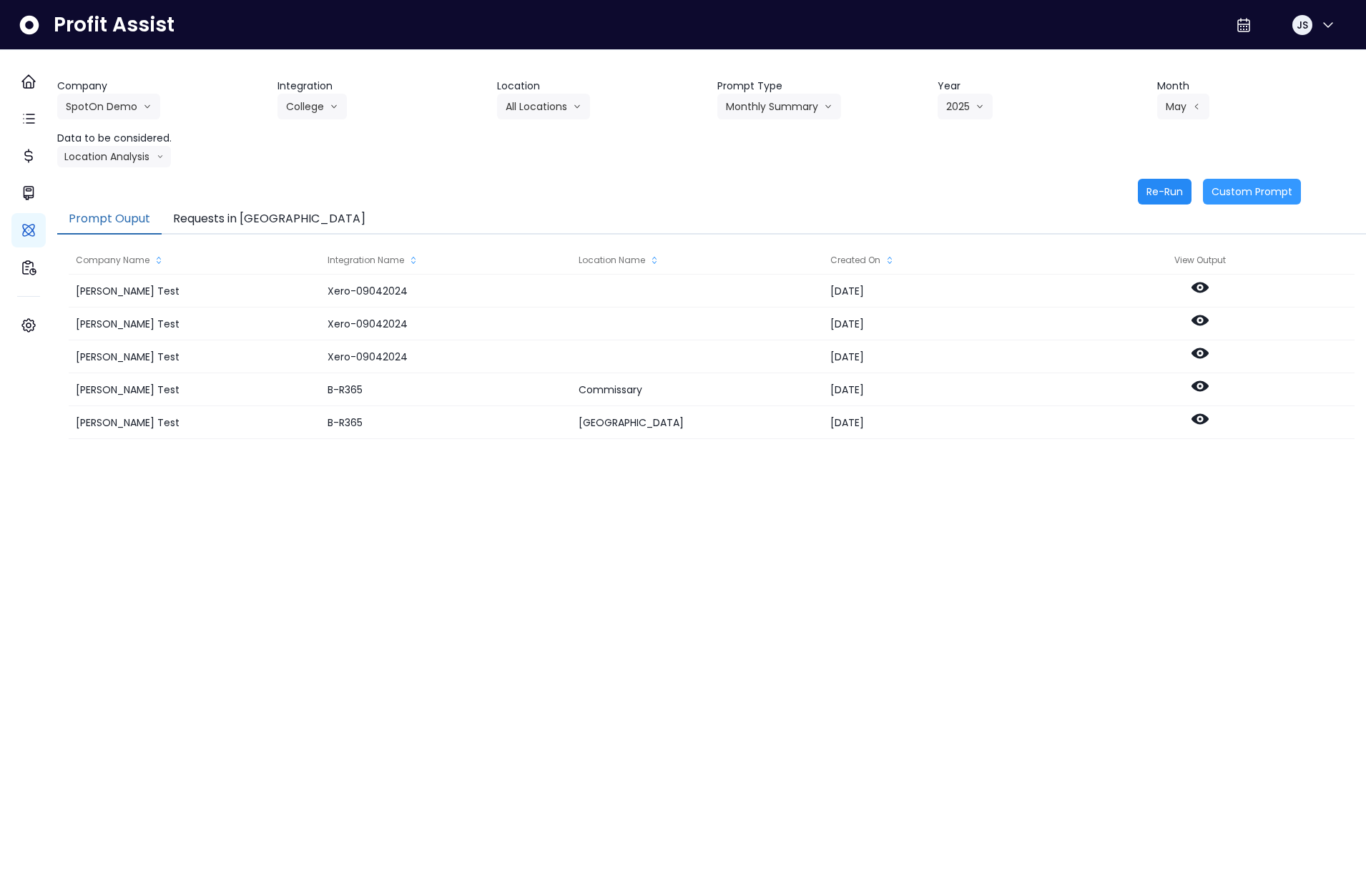
click at [1148, 197] on button "Re-Run" at bounding box center [1165, 192] width 54 height 26
click at [164, 108] on button "Select Company" at bounding box center [115, 106] width 116 height 26
click at [140, 178] on li "SpotOn Demo" at bounding box center [117, 188] width 120 height 26
click at [334, 108] on button "Select Integration" at bounding box center [338, 106] width 121 height 26
click at [337, 147] on li "College" at bounding box center [328, 137] width 102 height 26
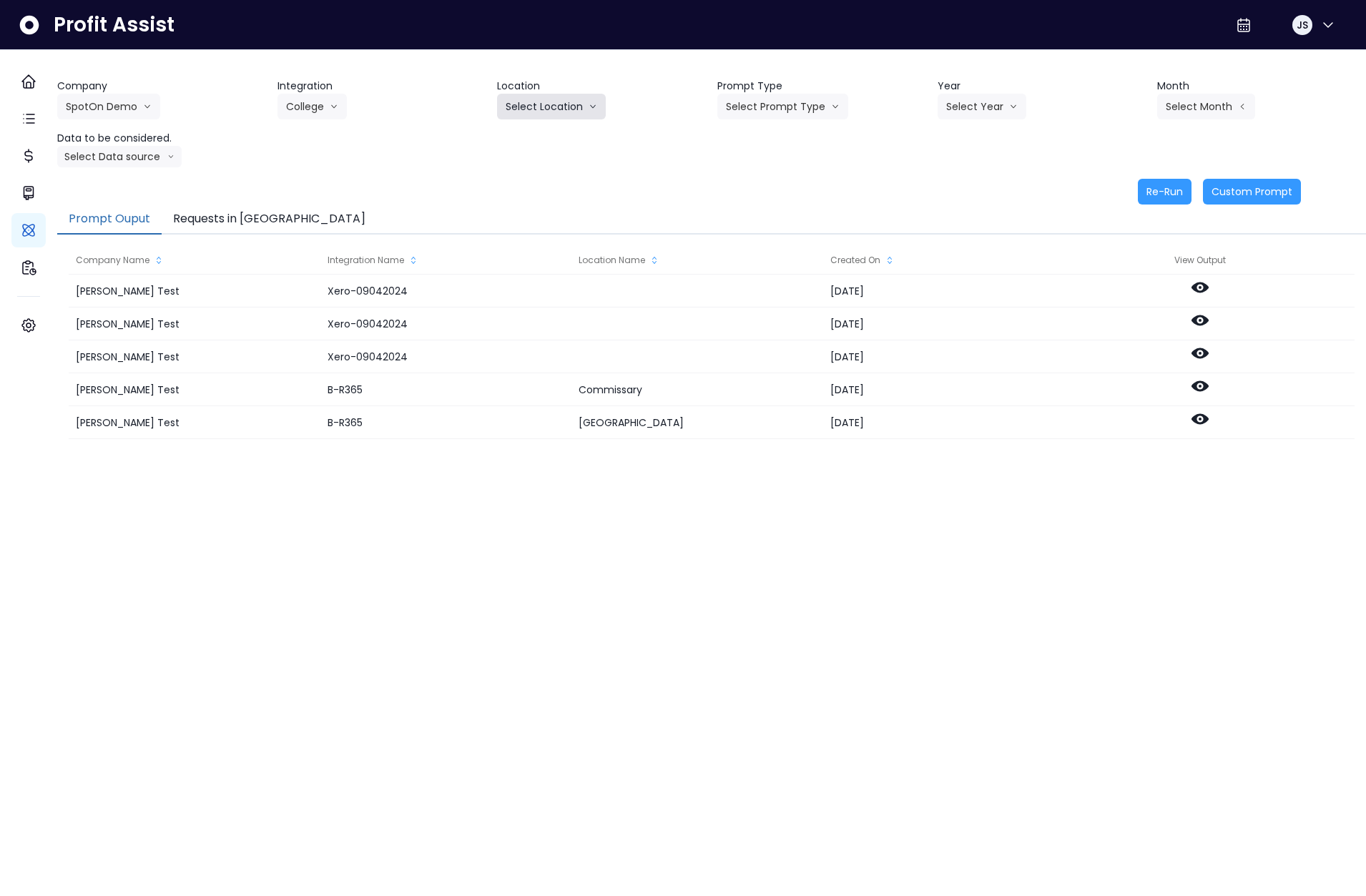
click at [535, 108] on button "Select Location" at bounding box center [551, 106] width 109 height 26
click at [533, 135] on span "All Locations" at bounding box center [534, 137] width 56 height 14
click at [776, 117] on button "Select Prompt Type" at bounding box center [782, 106] width 131 height 26
click at [763, 140] on span "Monthly Summary" at bounding box center [766, 137] width 81 height 14
click at [964, 113] on button "Select Year" at bounding box center [982, 106] width 89 height 26
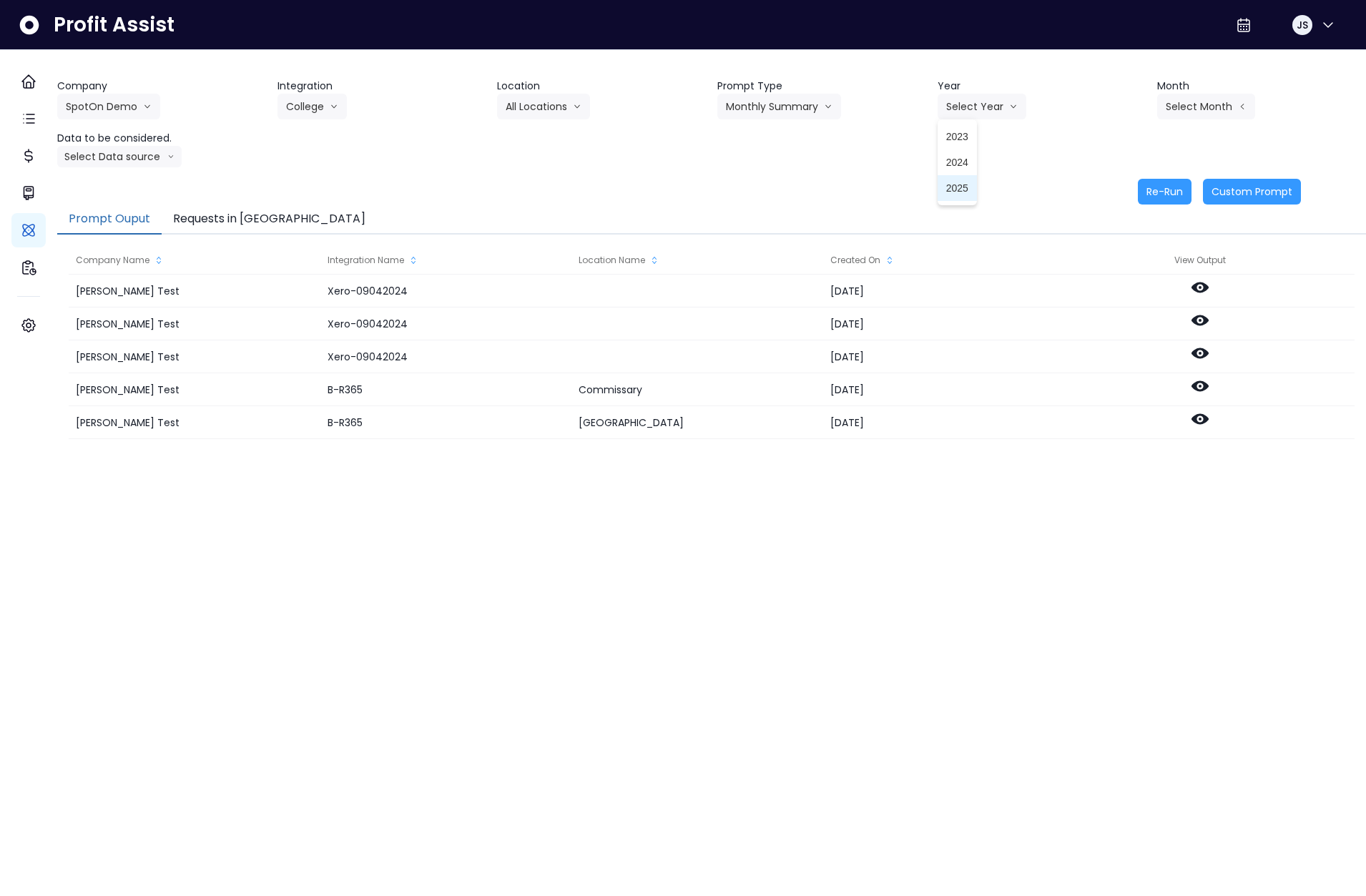
click at [952, 184] on span "2025" at bounding box center [957, 188] width 22 height 14
click at [1168, 111] on button "Select Month" at bounding box center [1205, 106] width 98 height 26
click at [1121, 287] on span "Aug" at bounding box center [1134, 291] width 28 height 14
click at [121, 153] on button "Select Data source" at bounding box center [119, 157] width 124 height 22
click at [126, 190] on span "Comparison overtime" at bounding box center [113, 184] width 95 height 14
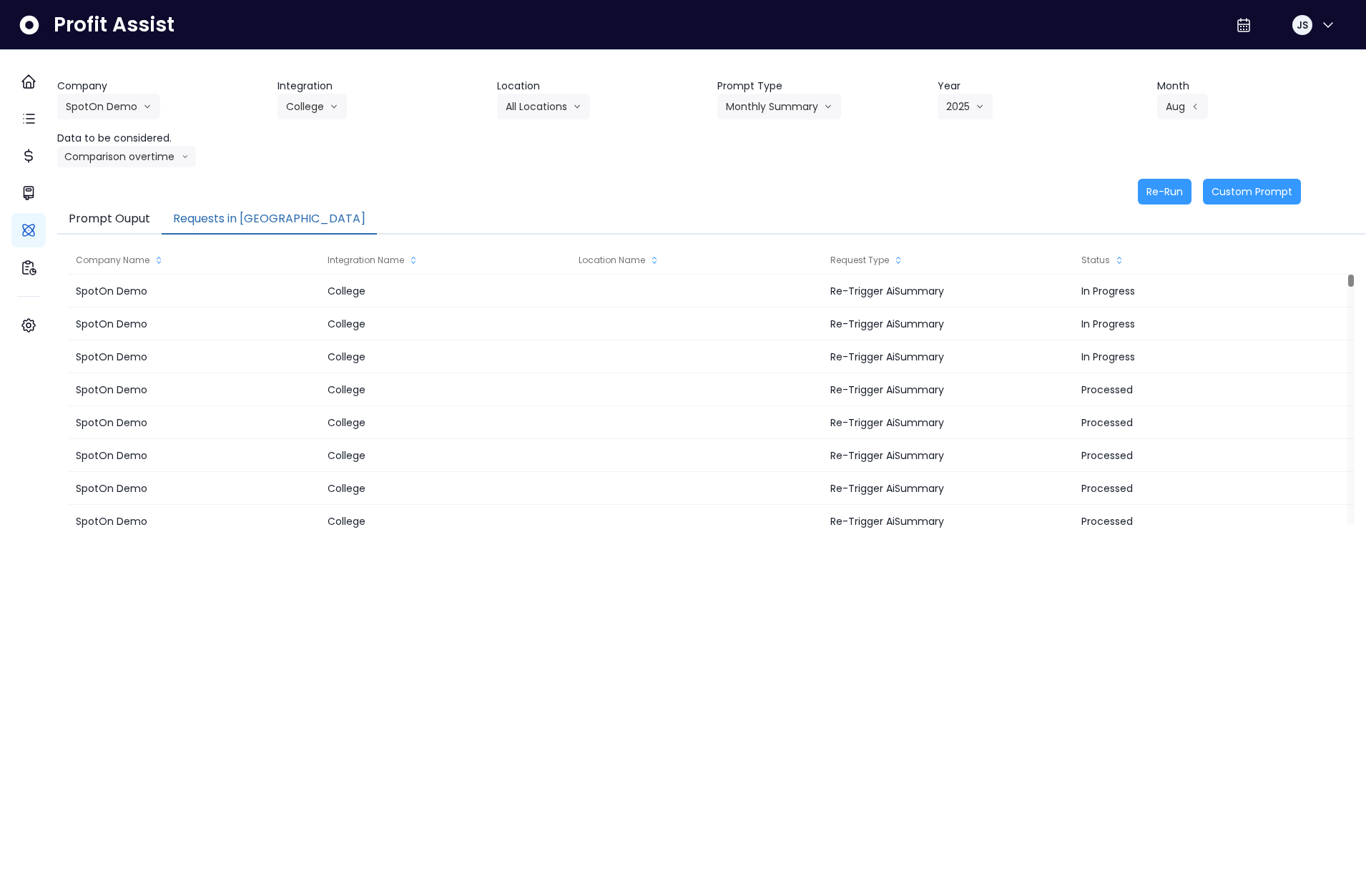
click at [228, 215] on button "Requests in [GEOGRAPHIC_DATA]" at bounding box center [269, 220] width 216 height 30
click at [1155, 192] on button "Re-Run" at bounding box center [1165, 192] width 54 height 26
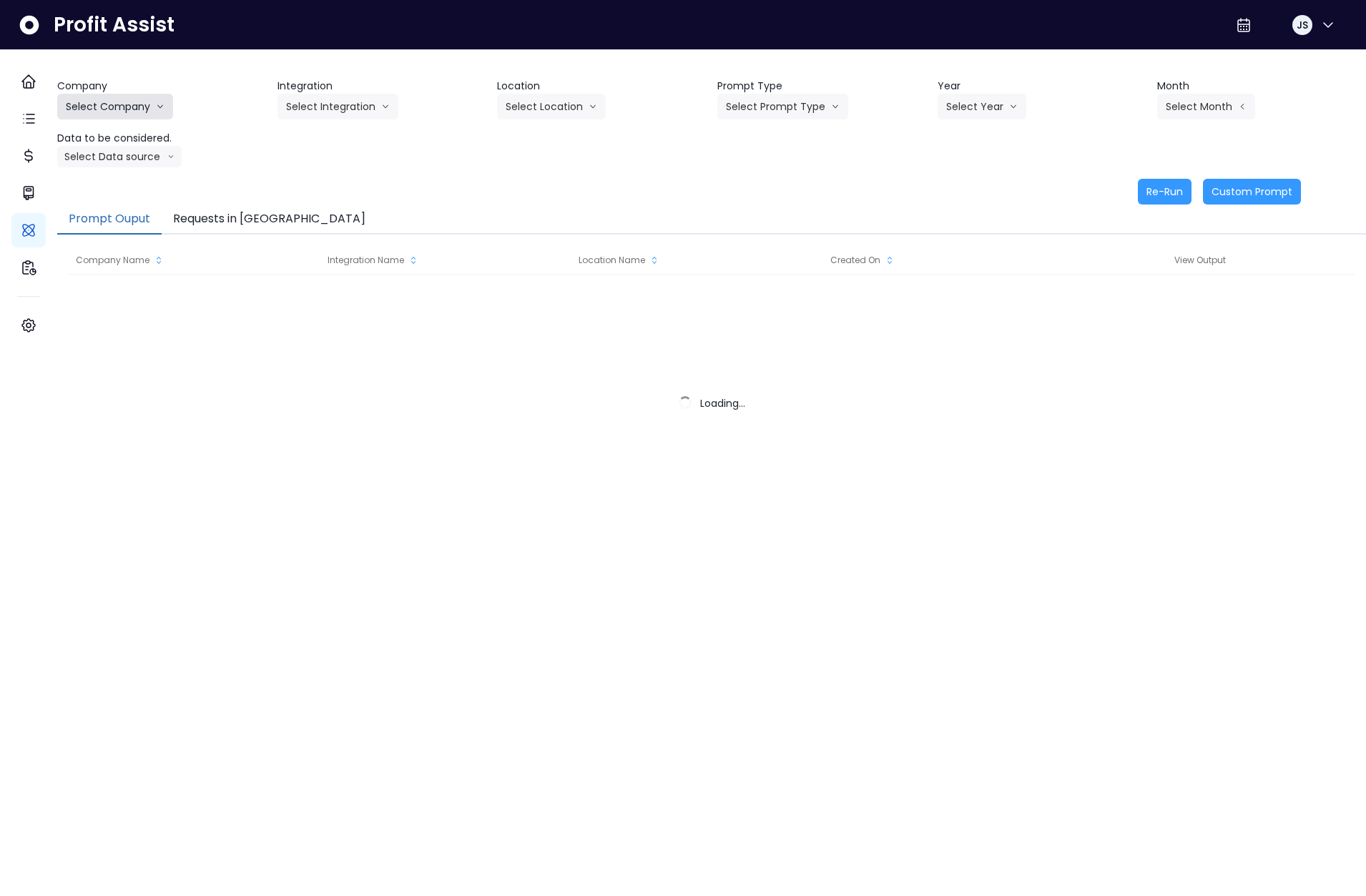
click at [127, 114] on button "Select Company" at bounding box center [115, 106] width 116 height 26
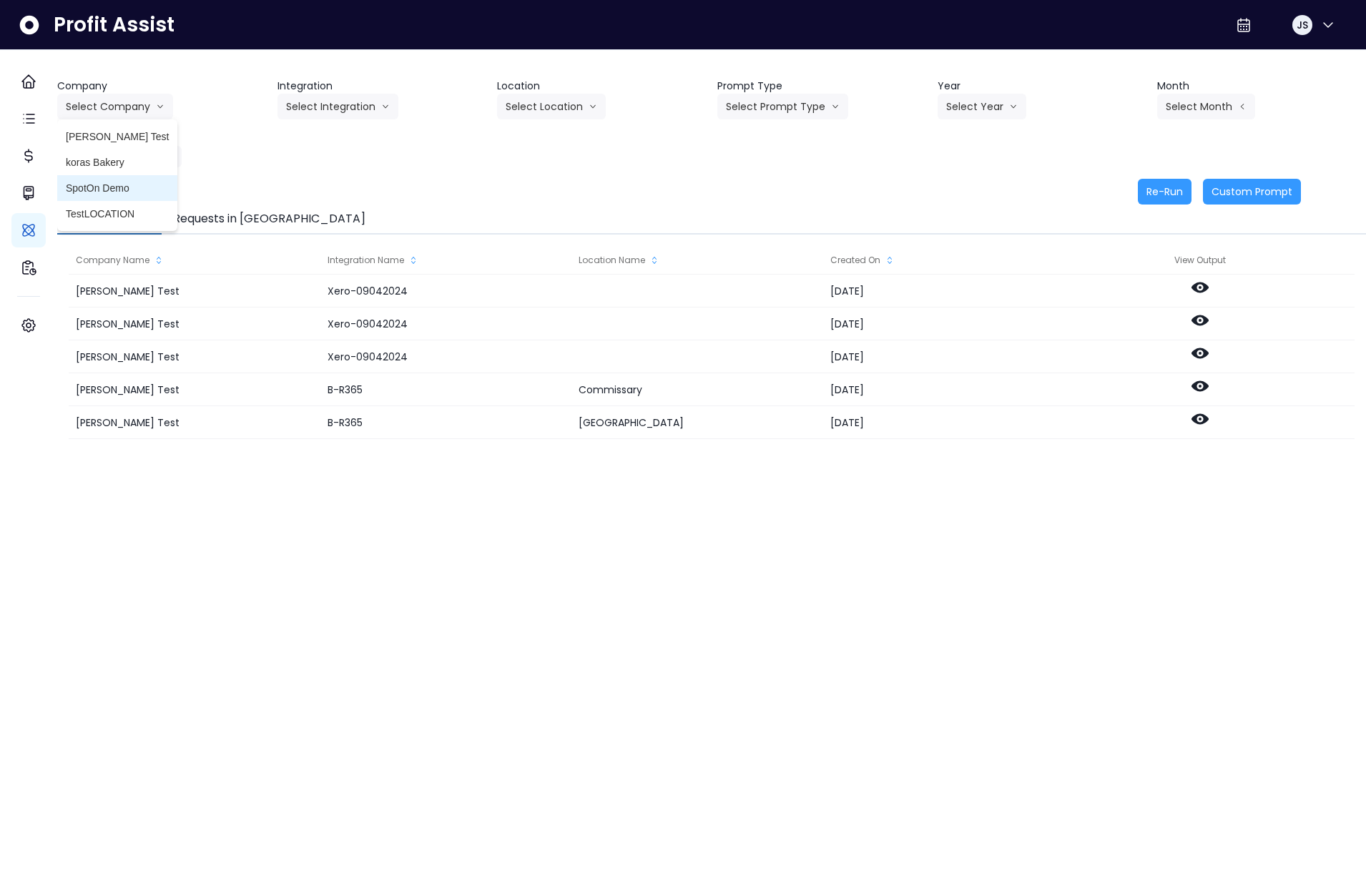
click at [130, 187] on span "SpotOn Demo" at bounding box center [117, 188] width 103 height 14
click at [349, 106] on button "Select Integration" at bounding box center [338, 106] width 121 height 26
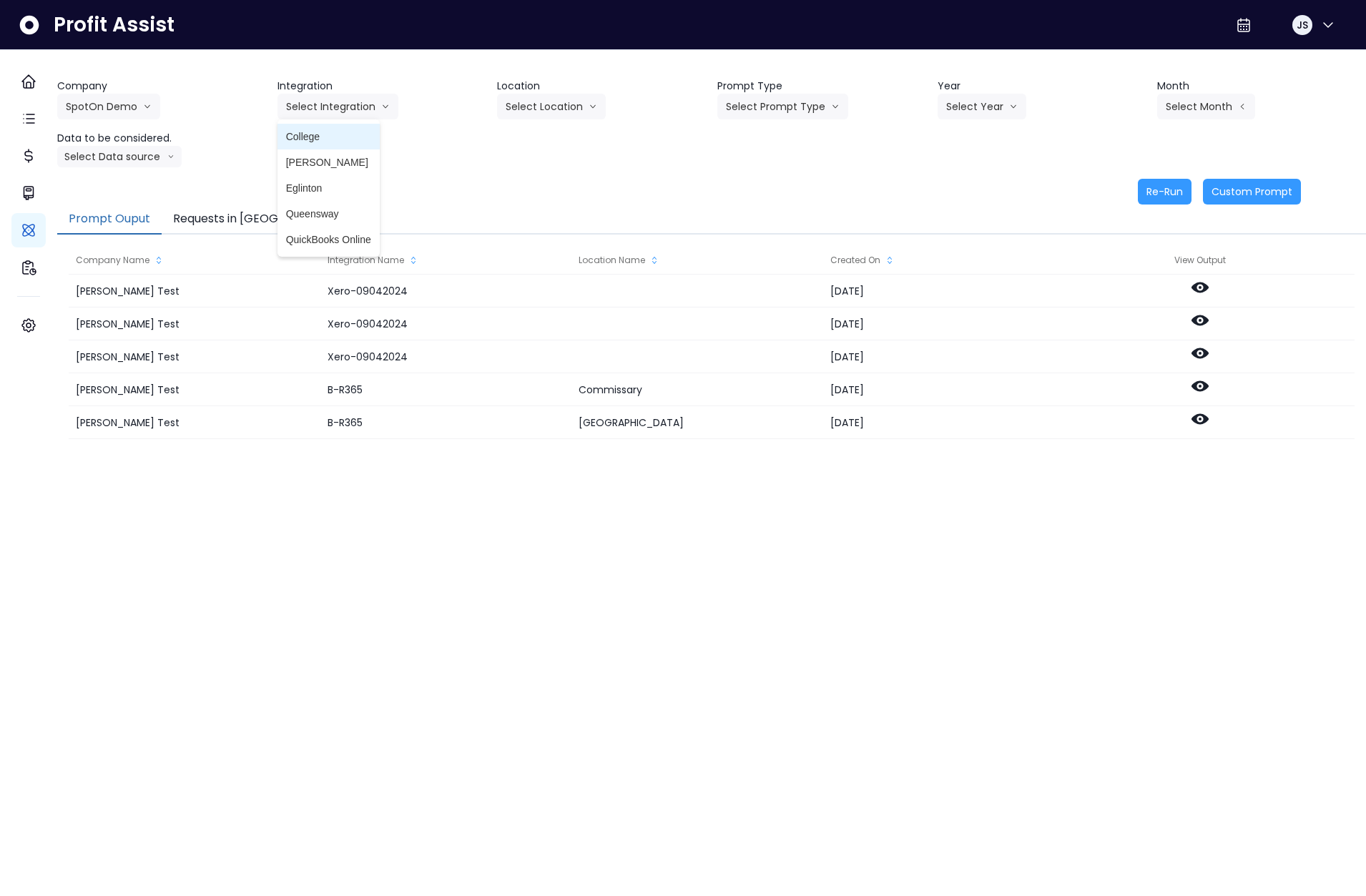
click at [334, 134] on span "College" at bounding box center [328, 137] width 85 height 14
click at [543, 111] on button "Select Location" at bounding box center [551, 106] width 109 height 26
click at [546, 135] on span "All Locations" at bounding box center [534, 137] width 56 height 14
click at [783, 112] on button "Select Prompt Type" at bounding box center [782, 106] width 131 height 26
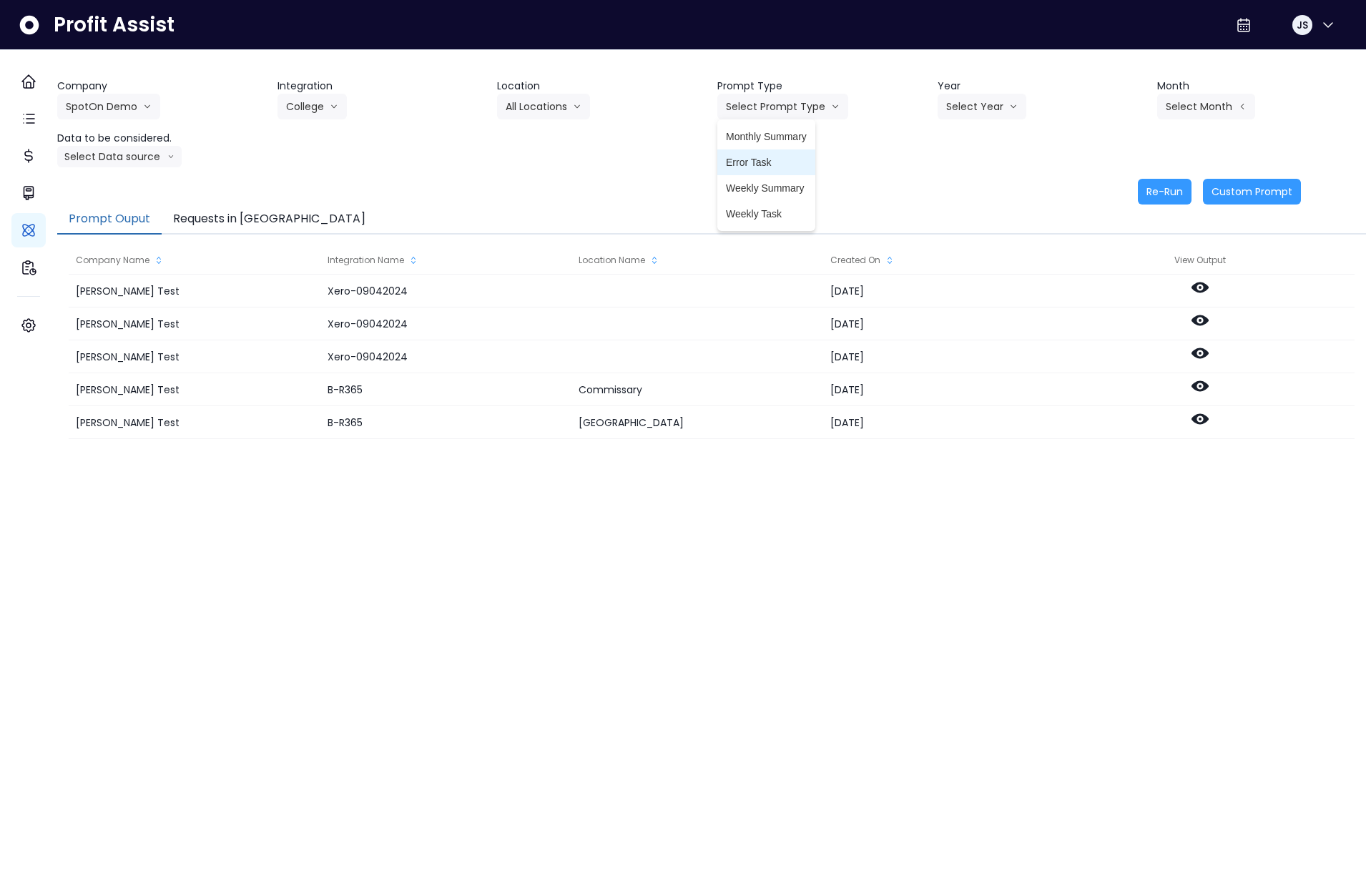
click at [779, 140] on span "Monthly Summary" at bounding box center [766, 137] width 81 height 14
click at [963, 106] on button "Select Year" at bounding box center [982, 106] width 89 height 26
click at [978, 176] on div "Company SpotOn Demo [PERSON_NAME] Test [PERSON_NAME] Bakery SpotOn Demo TestLOC…" at bounding box center [711, 142] width 1309 height 126
click at [1009, 104] on icon "arrow down line" at bounding box center [1014, 106] width 9 height 14
click at [958, 195] on span "2025" at bounding box center [957, 188] width 22 height 14
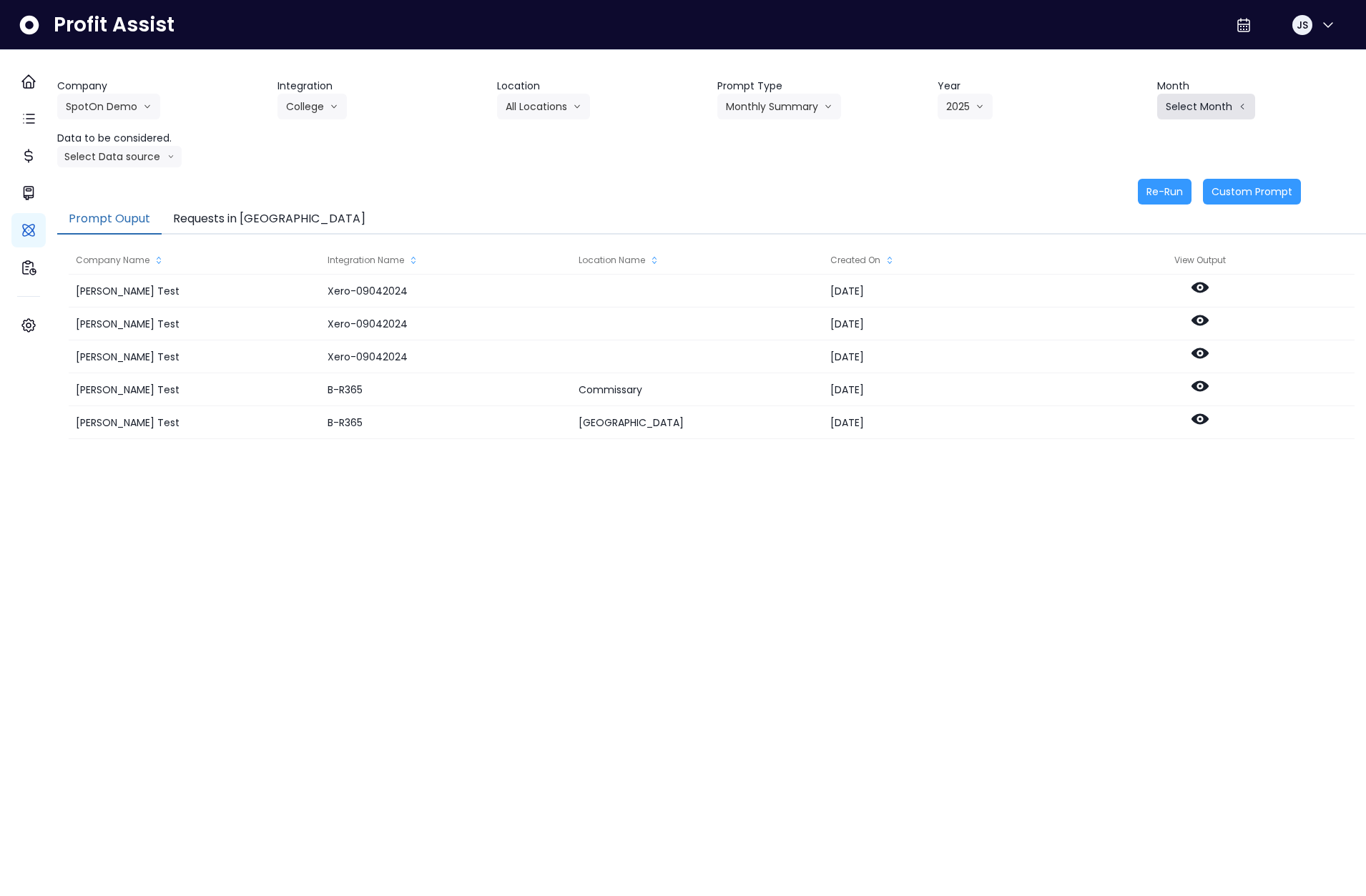
click at [1189, 93] on button "Select Month" at bounding box center [1205, 106] width 98 height 26
click at [1121, 237] on span "June" at bounding box center [1134, 239] width 28 height 14
click at [123, 151] on button "Select Data source" at bounding box center [119, 157] width 124 height 22
click at [127, 212] on span "Location Analysis" at bounding box center [113, 210] width 95 height 14
click at [1161, 182] on button "Re-Run" at bounding box center [1165, 192] width 54 height 26
